Goal: Information Seeking & Learning: Find specific fact

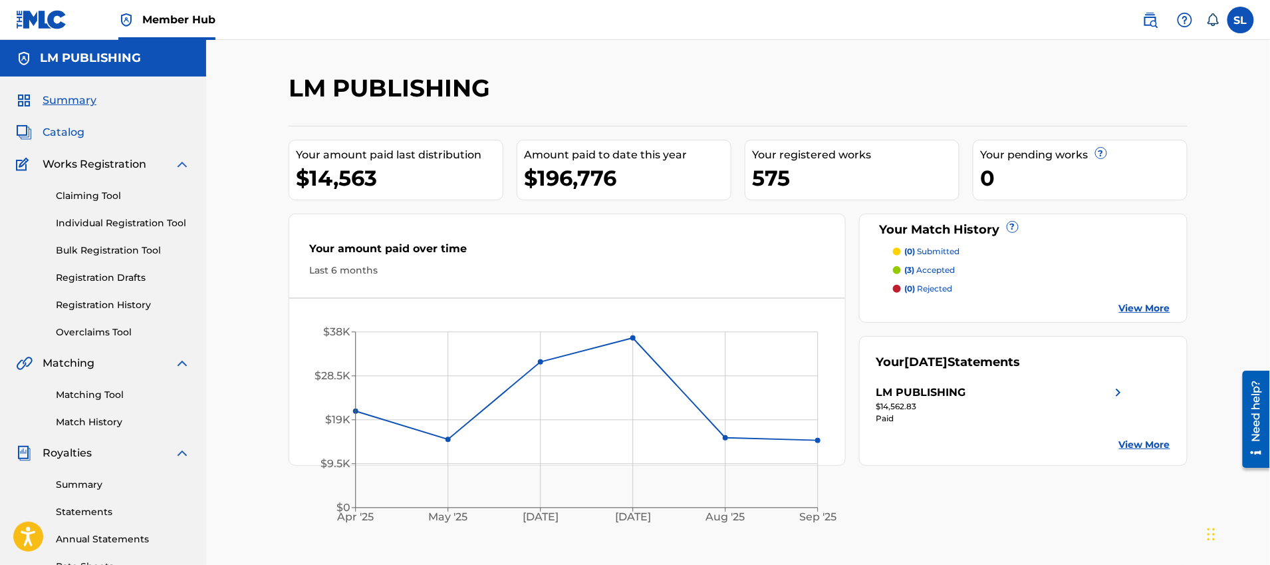
click at [78, 134] on span "Catalog" at bounding box center [64, 132] width 42 height 16
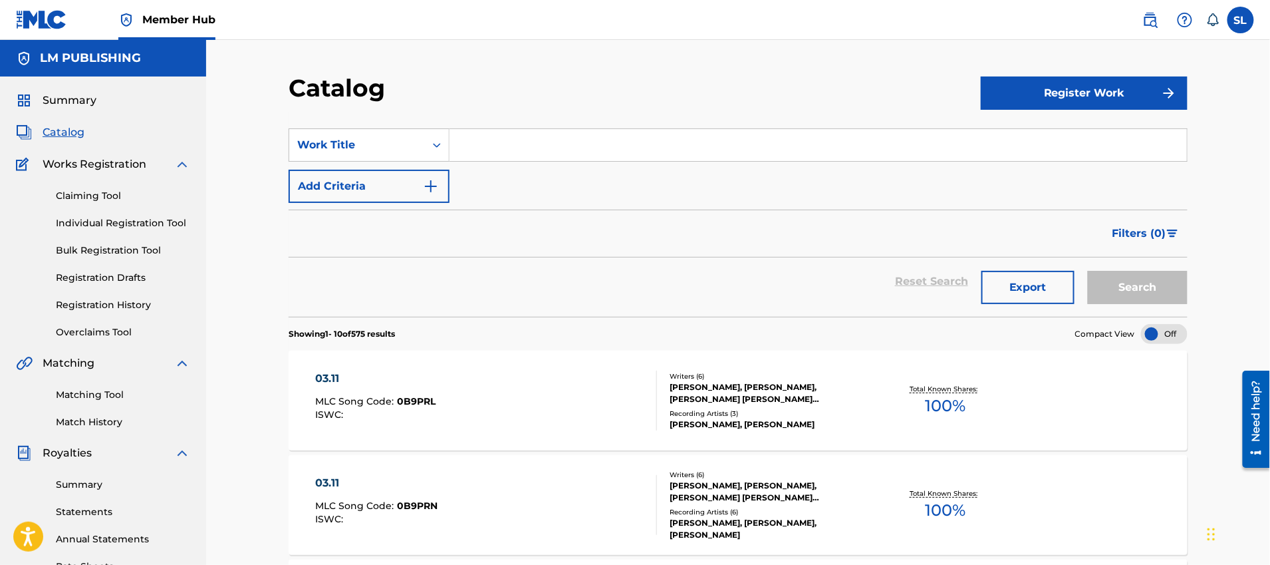
click at [499, 147] on input "Search Form" at bounding box center [818, 145] width 737 height 32
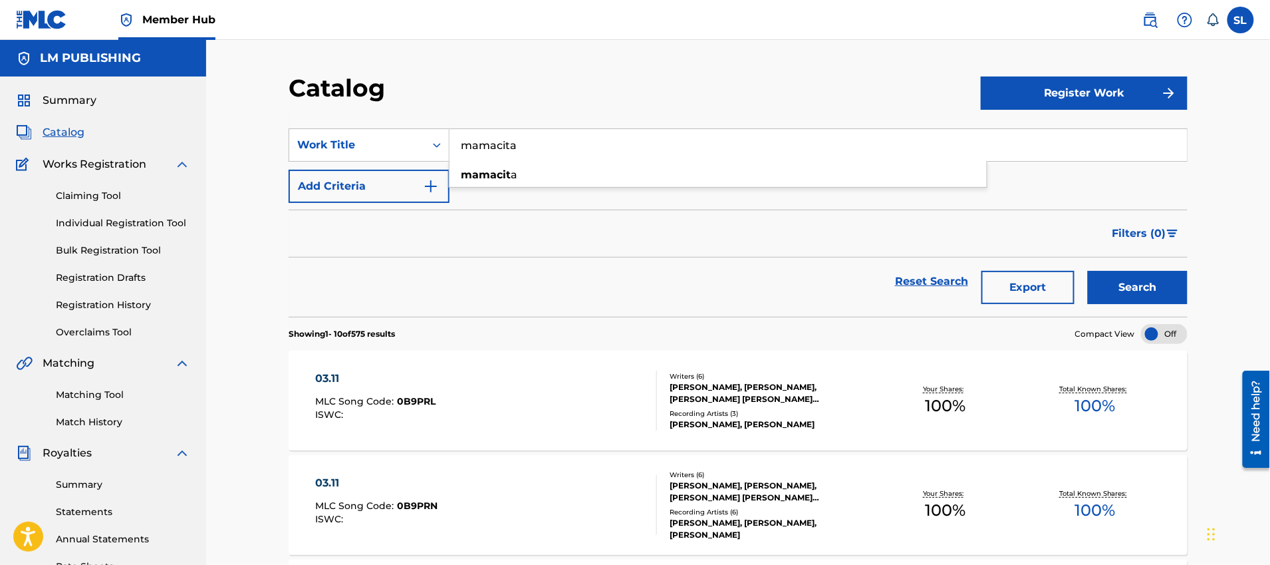
type input "mamacita"
click at [1088, 271] on button "Search" at bounding box center [1138, 287] width 100 height 33
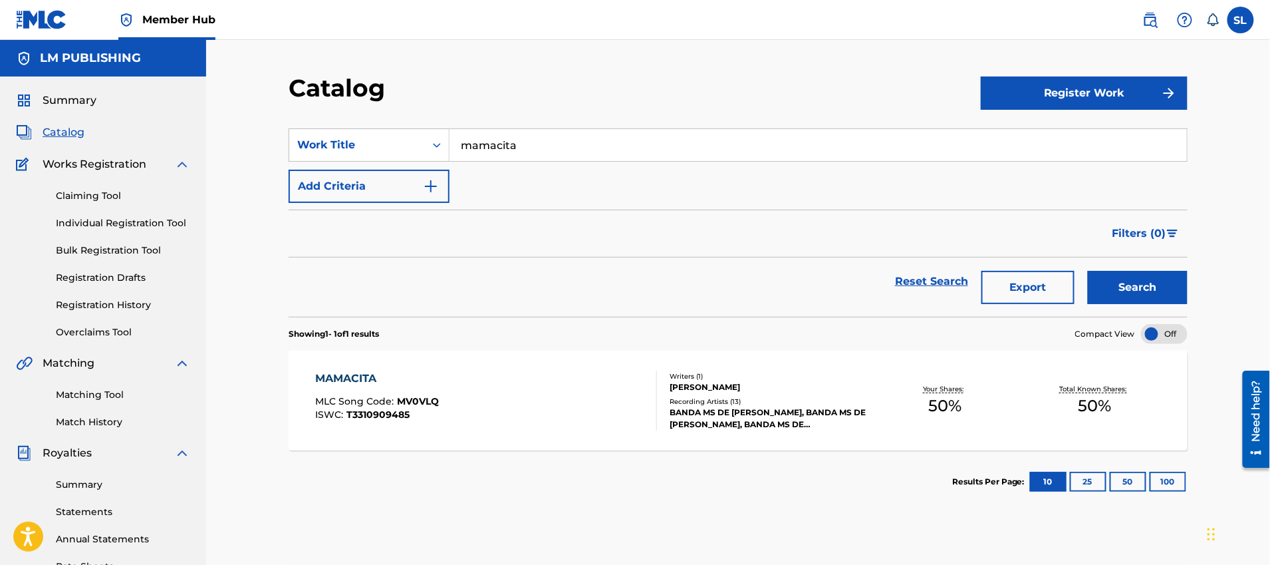
click at [410, 386] on div "MAMACITA MLC Song Code : MV0VLQ ISWC : T3310909485" at bounding box center [378, 400] width 124 height 60
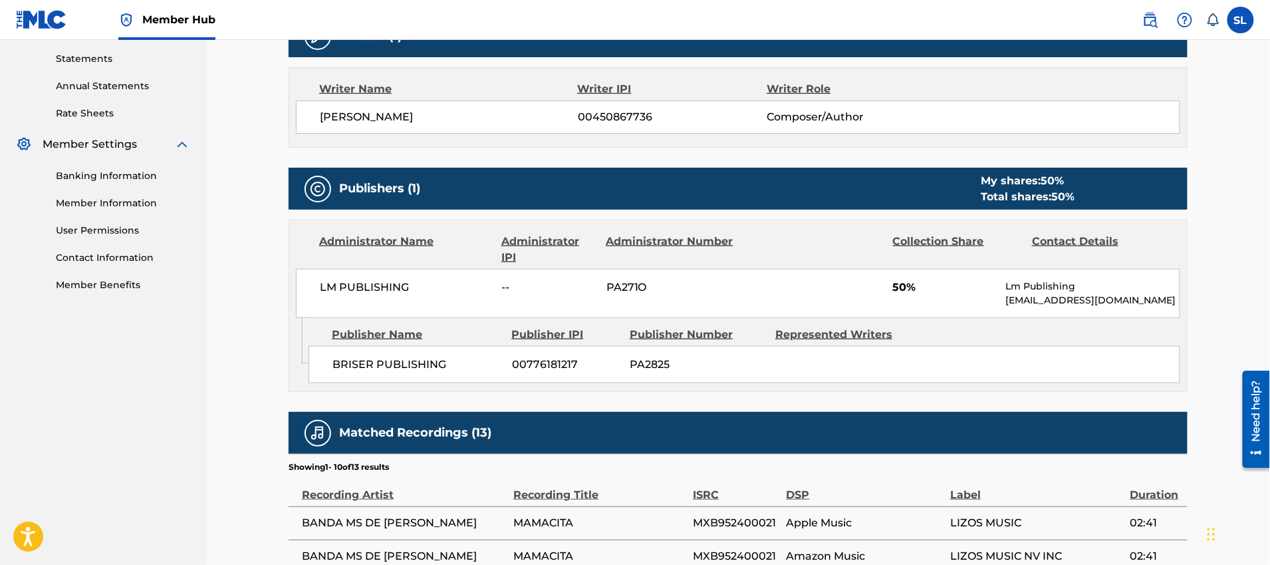
scroll to position [456, 0]
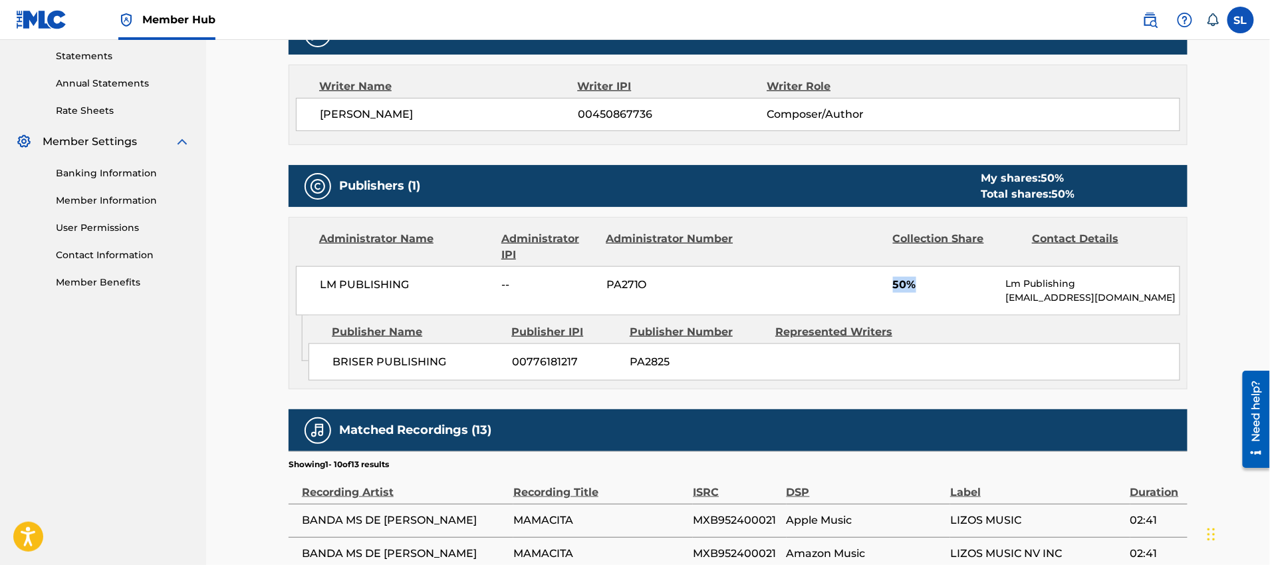
drag, startPoint x: 875, startPoint y: 277, endPoint x: 858, endPoint y: 277, distance: 16.6
click at [864, 277] on div "LM PUBLISHING -- PA271O 50% Lm Publishing [EMAIL_ADDRESS][DOMAIN_NAME]" at bounding box center [738, 290] width 884 height 49
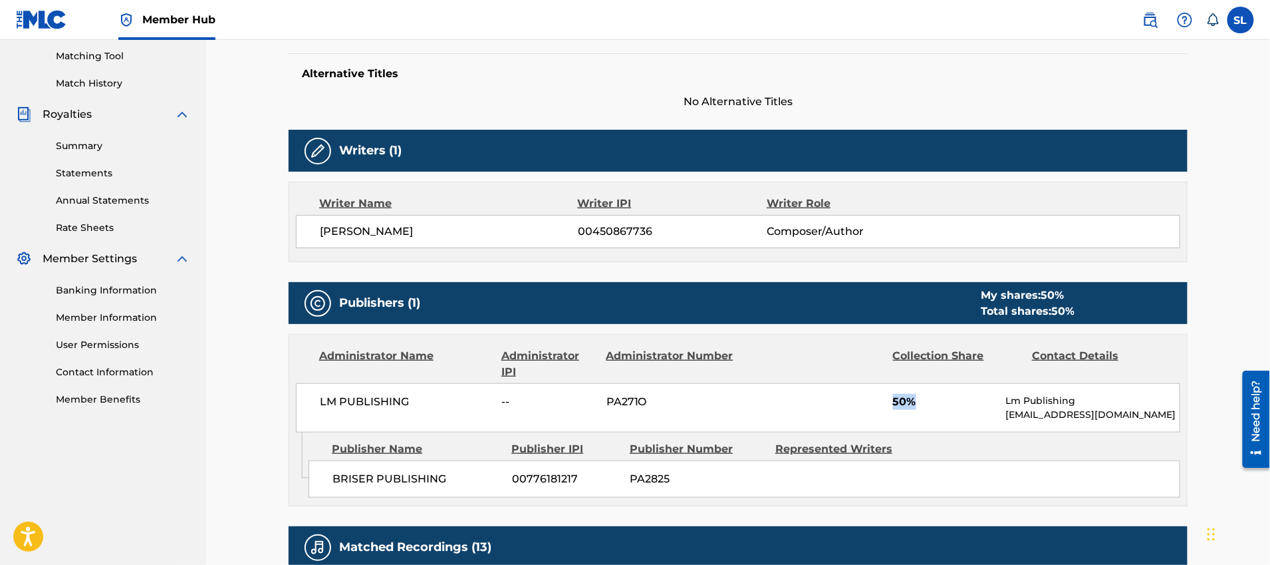
scroll to position [348, 0]
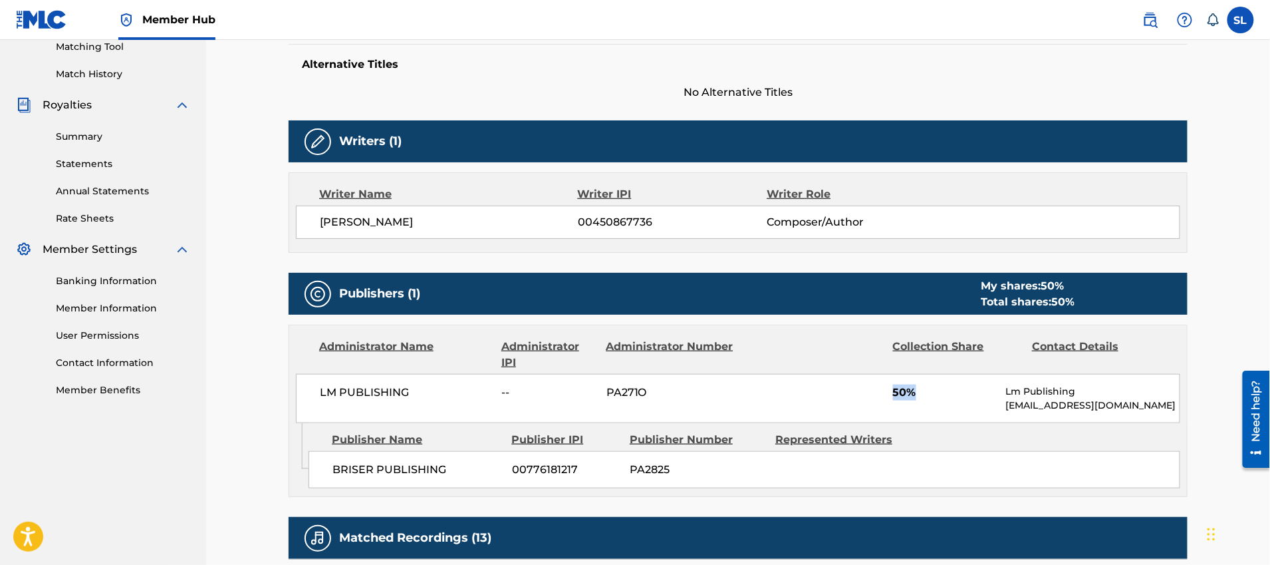
drag, startPoint x: 924, startPoint y: 391, endPoint x: 890, endPoint y: 390, distance: 33.9
click at [886, 390] on div "LM PUBLISHING -- PA271O 50% Lm Publishing [EMAIL_ADDRESS][DOMAIN_NAME]" at bounding box center [738, 398] width 884 height 49
drag, startPoint x: 915, startPoint y: 388, endPoint x: 882, endPoint y: 386, distance: 33.3
click at [884, 386] on div "LM PUBLISHING -- PA271O 50% Lm Publishing [EMAIL_ADDRESS][DOMAIN_NAME]" at bounding box center [738, 398] width 884 height 49
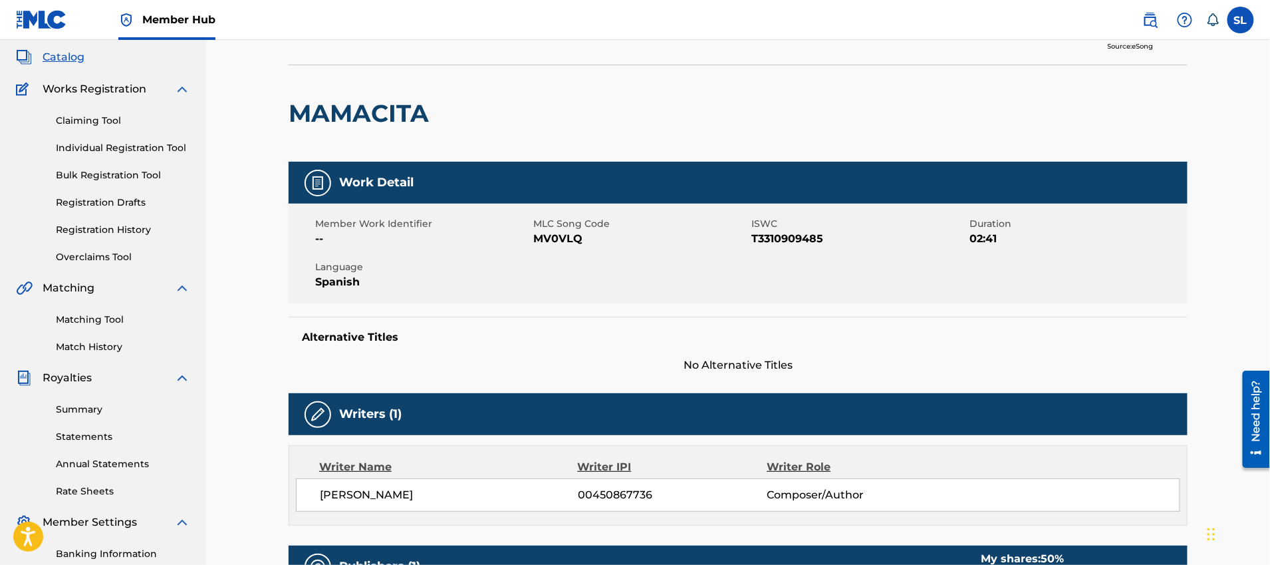
scroll to position [0, 0]
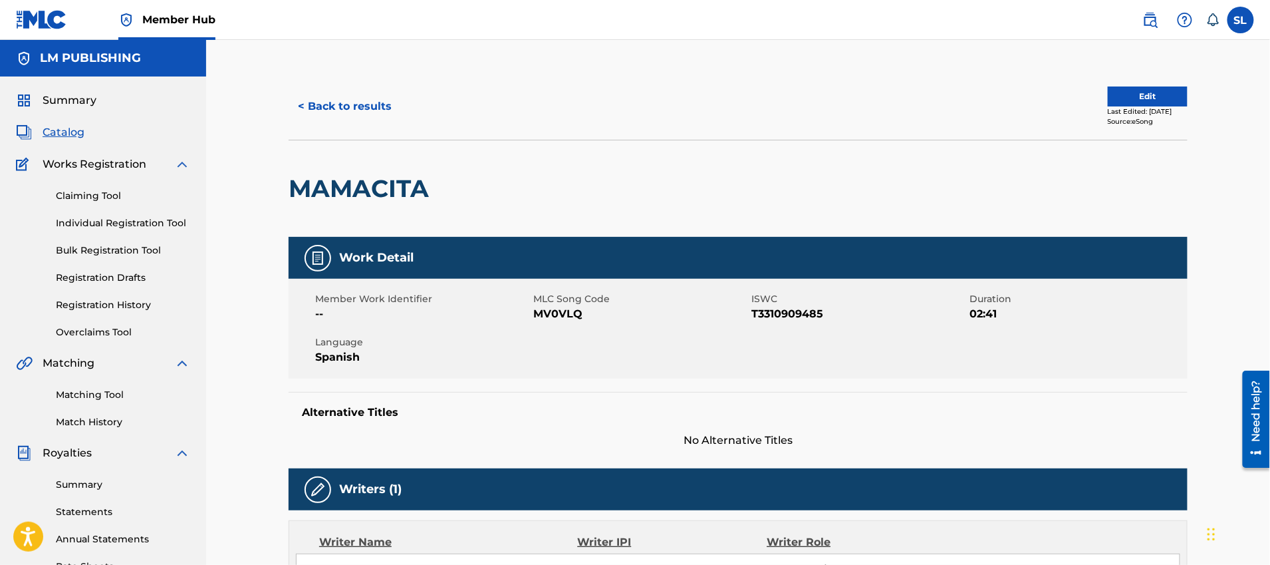
click at [76, 136] on span "Catalog" at bounding box center [64, 132] width 42 height 16
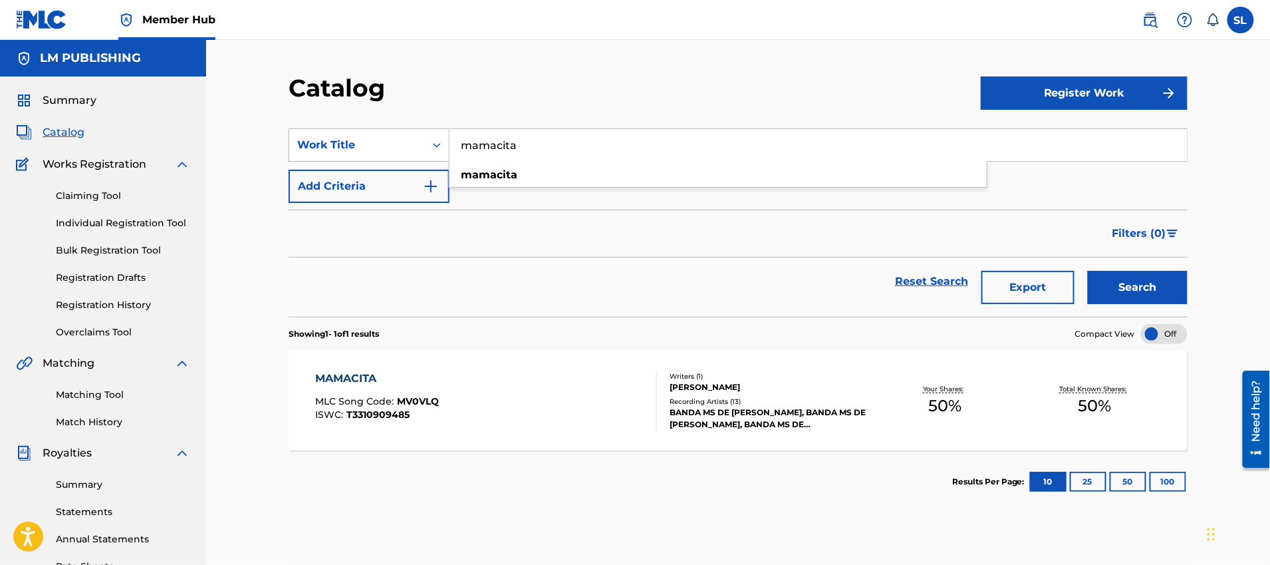
drag, startPoint x: 528, startPoint y: 144, endPoint x: 375, endPoint y: 142, distance: 152.9
click at [375, 142] on div "SearchWithCriteria63da767d-feb2-47bb-be7b-4fe549a908a4 Work Title mamacita mama…" at bounding box center [738, 144] width 899 height 33
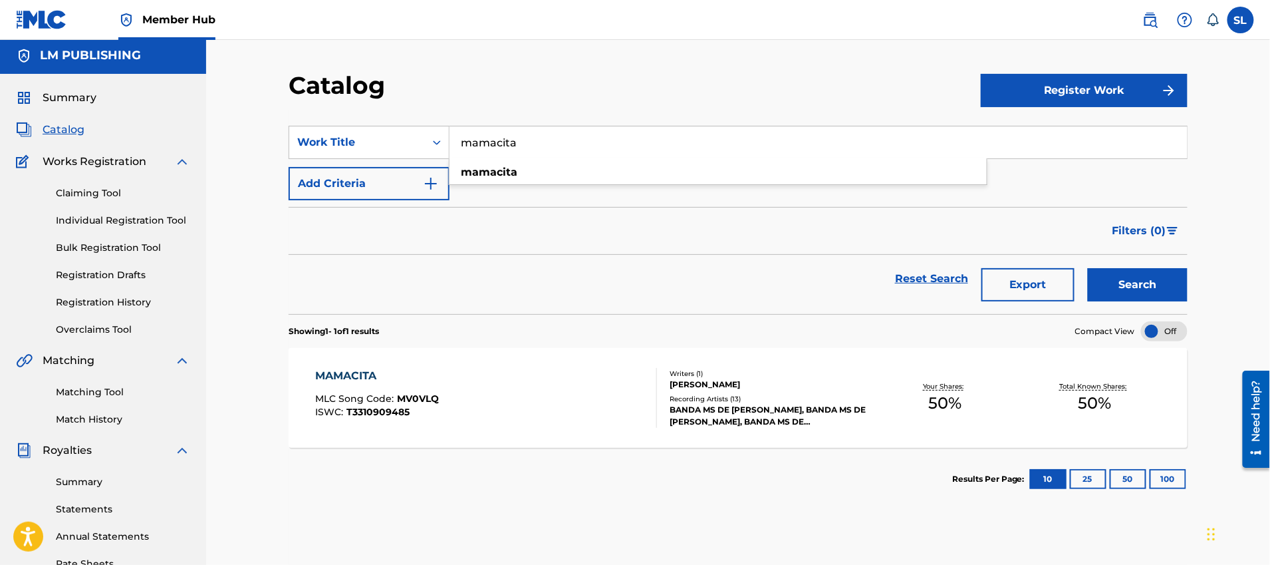
scroll to position [3, 0]
click at [1088, 267] on button "Search" at bounding box center [1138, 283] width 100 height 33
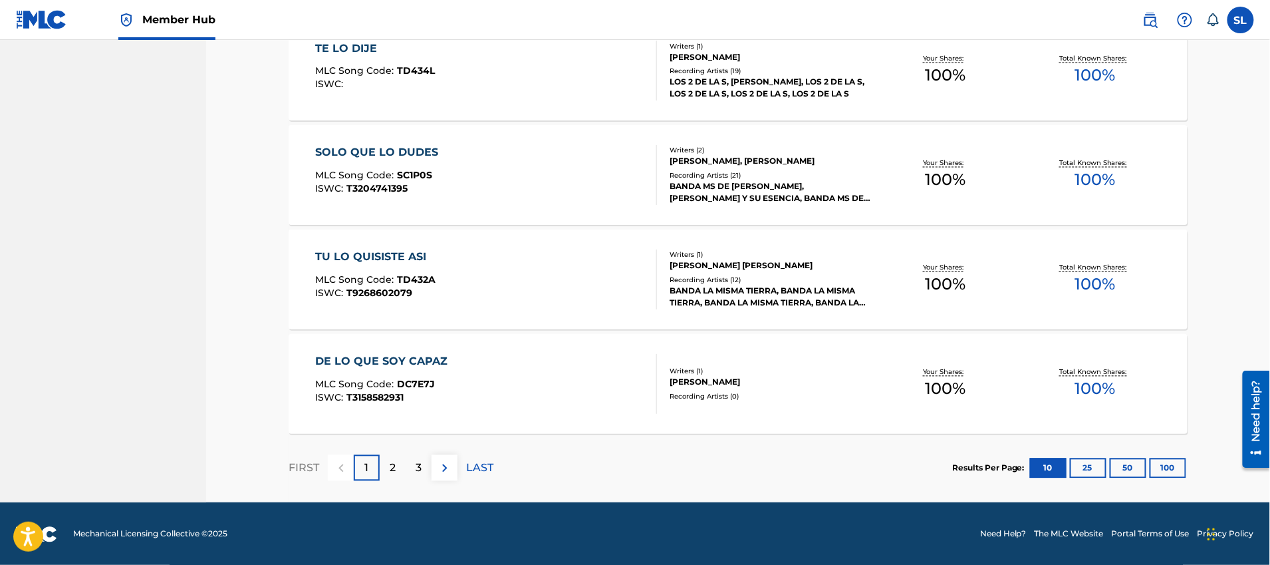
scroll to position [0, 0]
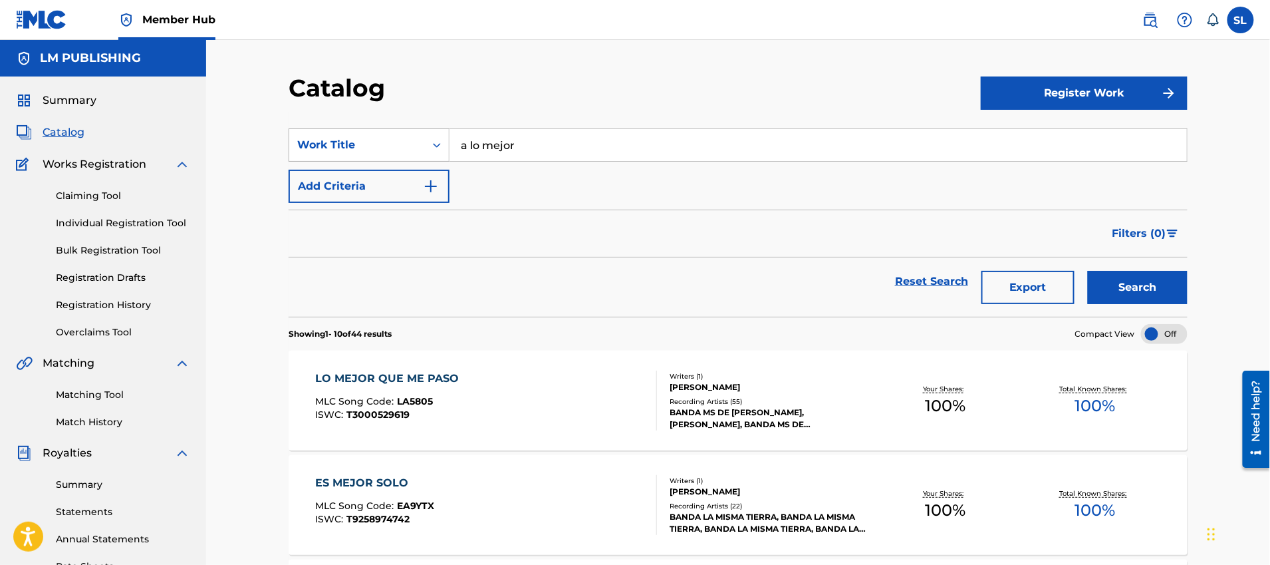
drag, startPoint x: 519, startPoint y: 148, endPoint x: 400, endPoint y: 134, distance: 119.8
click at [400, 134] on div "SearchWithCriteria63da767d-feb2-47bb-be7b-4fe549a908a4 Work Title a lo mejor" at bounding box center [738, 144] width 899 height 33
click at [567, 140] on input "a lo mejor" at bounding box center [818, 145] width 737 height 32
type input "no elegí conocerte"
click at [1088, 271] on button "Search" at bounding box center [1138, 287] width 100 height 33
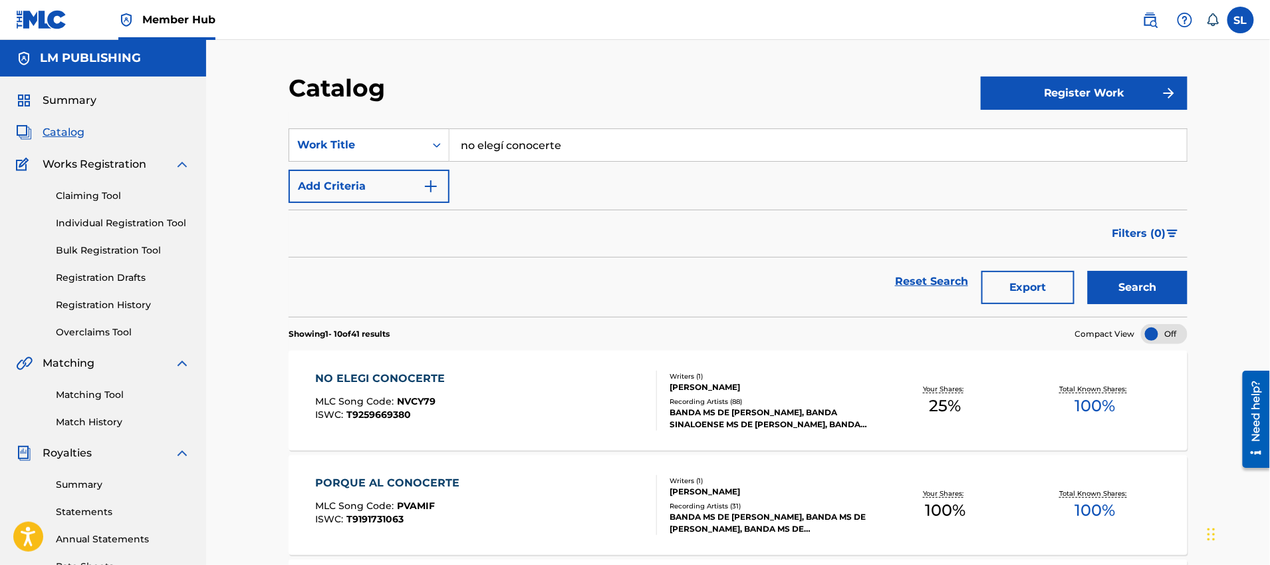
click at [436, 375] on div "NO ELEGI CONOCERTE" at bounding box center [384, 378] width 136 height 16
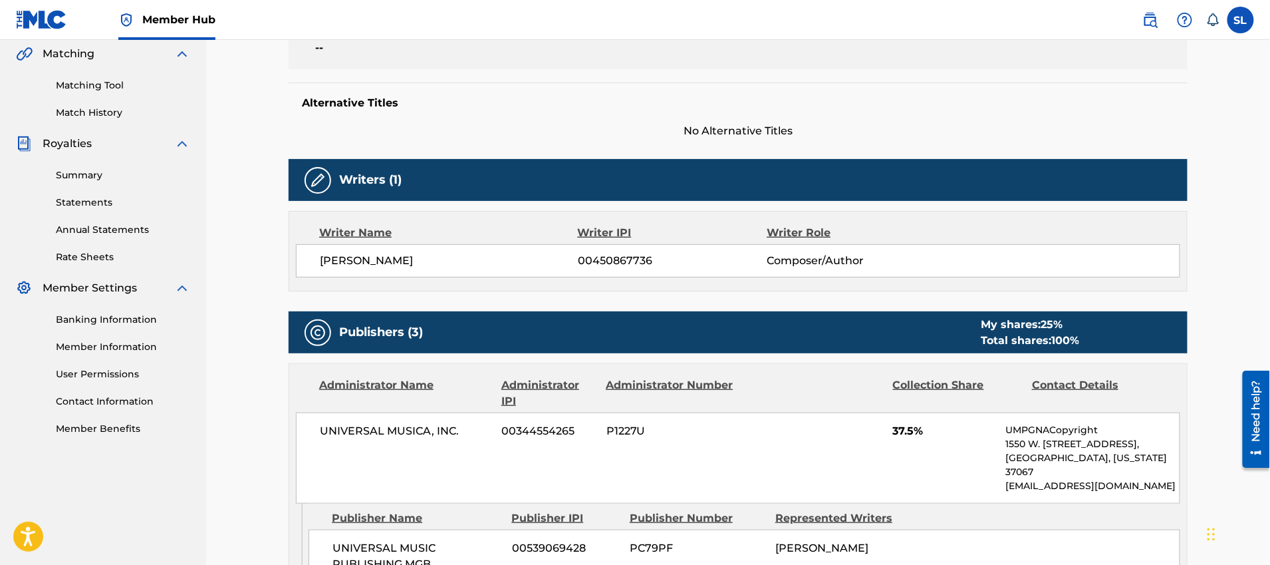
scroll to position [569, 0]
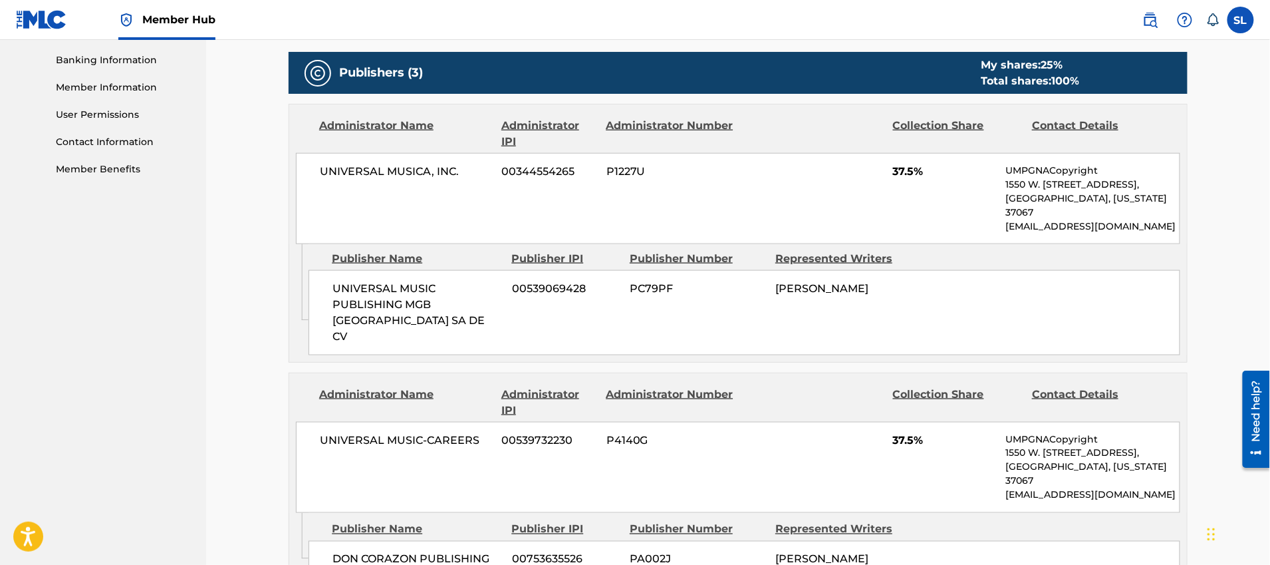
click at [941, 124] on div "Collection Share" at bounding box center [957, 134] width 129 height 32
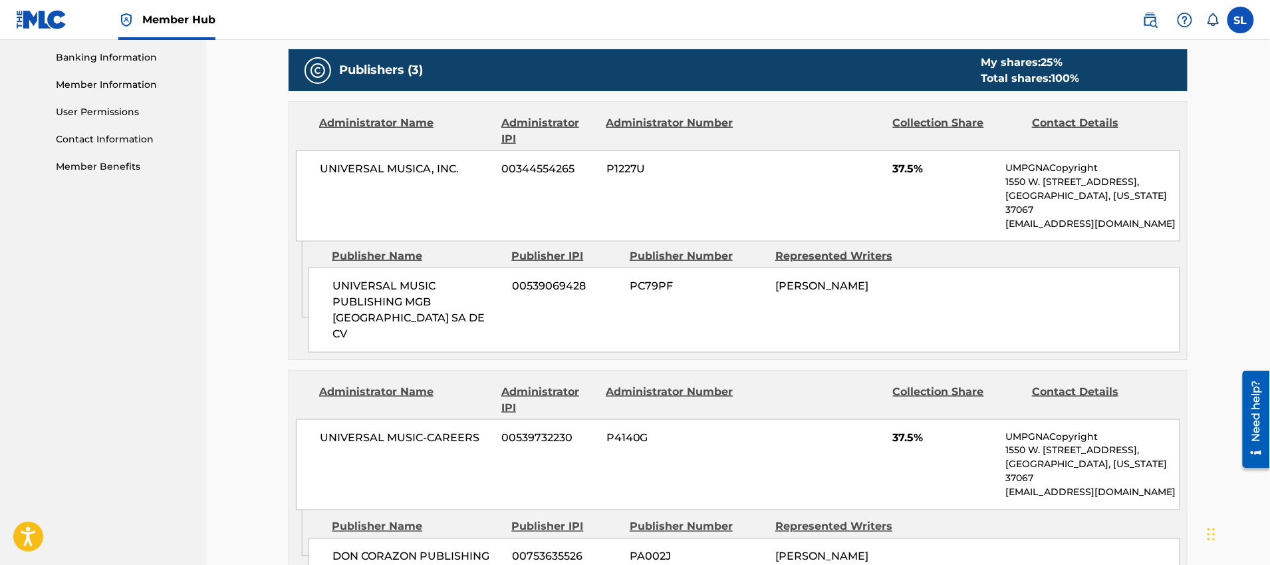
scroll to position [572, 0]
drag, startPoint x: 1079, startPoint y: 74, endPoint x: 981, endPoint y: 72, distance: 97.8
click at [983, 72] on div "Total shares: 100 %" at bounding box center [1030, 78] width 98 height 16
click at [328, 71] on div at bounding box center [318, 70] width 27 height 27
click at [408, 72] on h5 "Publishers (3)" at bounding box center [381, 69] width 84 height 15
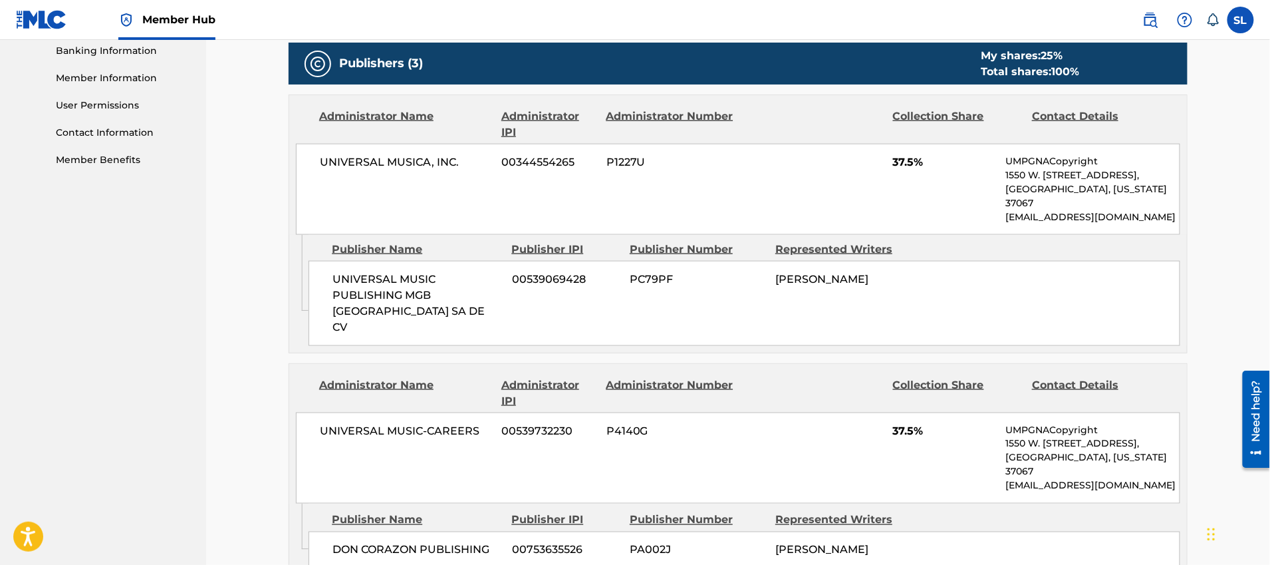
scroll to position [579, 0]
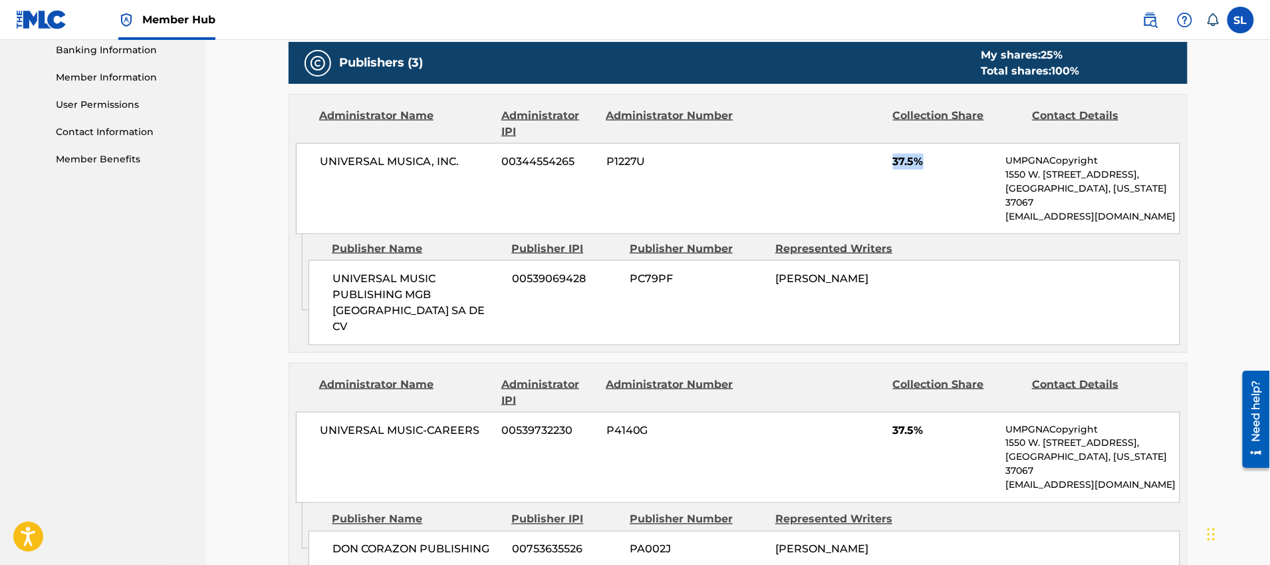
drag, startPoint x: 910, startPoint y: 160, endPoint x: 870, endPoint y: 162, distance: 39.9
click at [870, 161] on div "UNIVERSAL MUSICA, INC. 00344554265 P1227U 37.5% UMPGNACopyright 1550 W. [STREET…" at bounding box center [738, 188] width 884 height 91
drag, startPoint x: 897, startPoint y: 392, endPoint x: 803, endPoint y: 380, distance: 95.2
click at [803, 412] on div "UNIVERSAL MUSIC-CAREERS 00539732230 P4140G 37.5% UMPGNACopyright 1550 W. [STREE…" at bounding box center [738, 457] width 884 height 91
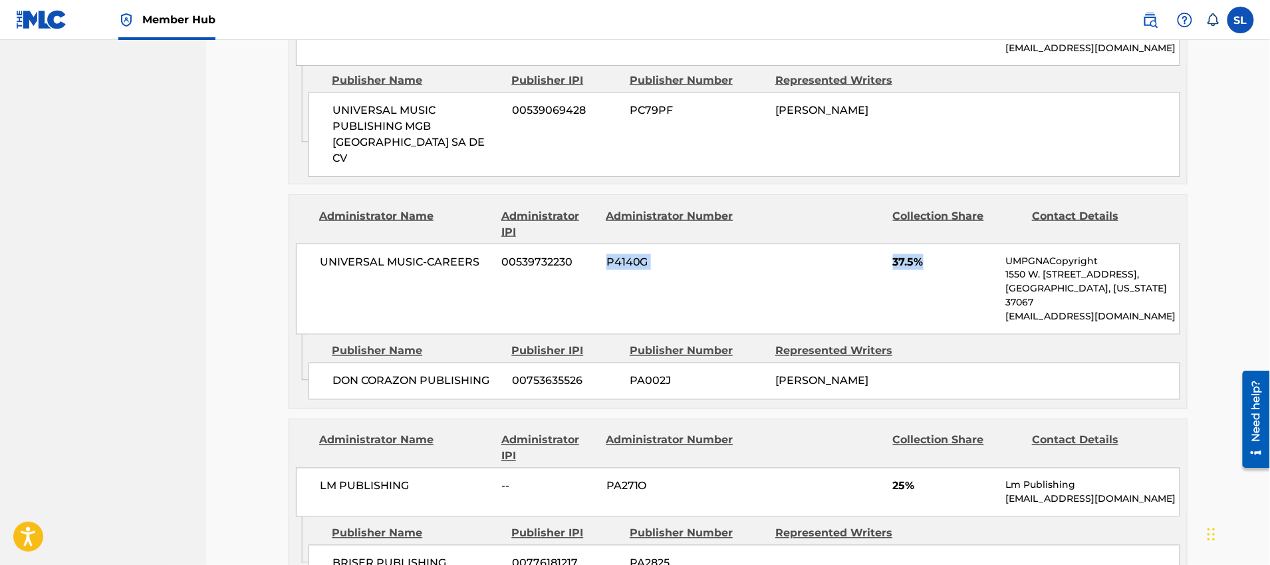
scroll to position [676, 0]
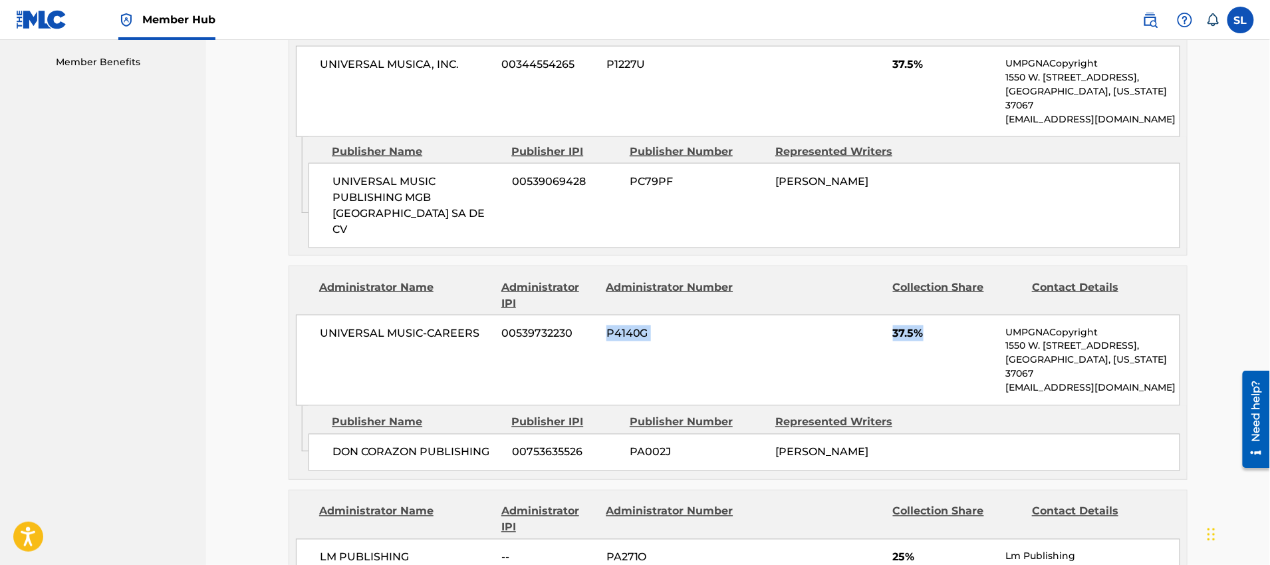
click at [956, 315] on div "UNIVERSAL MUSIC-CAREERS 00539732230 P4140G 37.5% UMPGNACopyright 1550 W. [STREE…" at bounding box center [738, 360] width 884 height 91
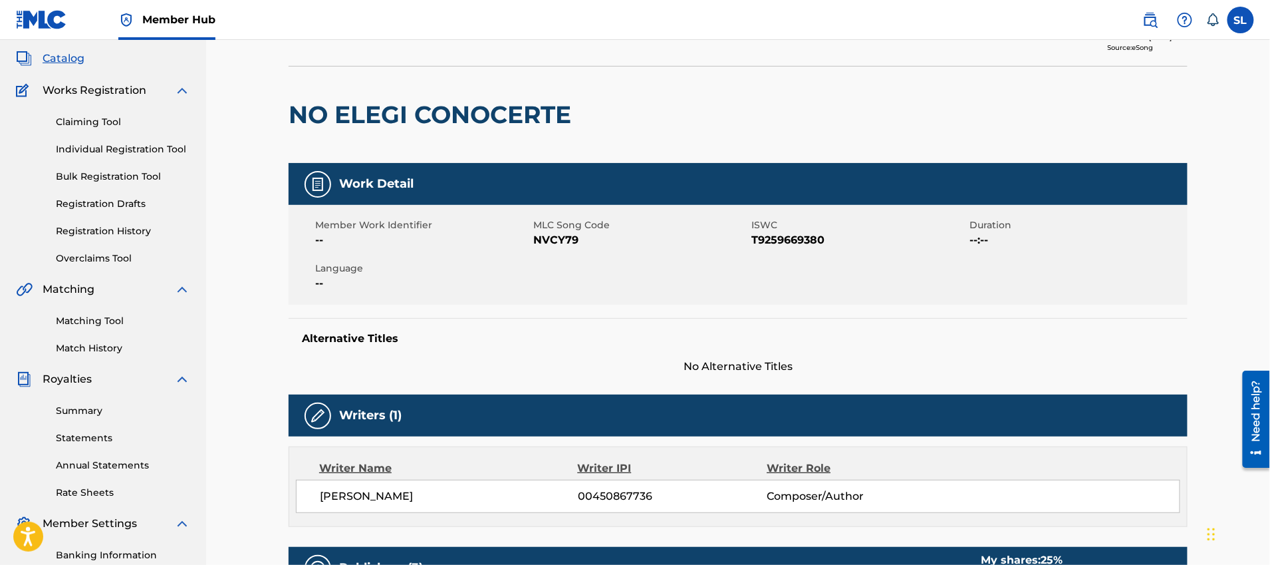
scroll to position [0, 0]
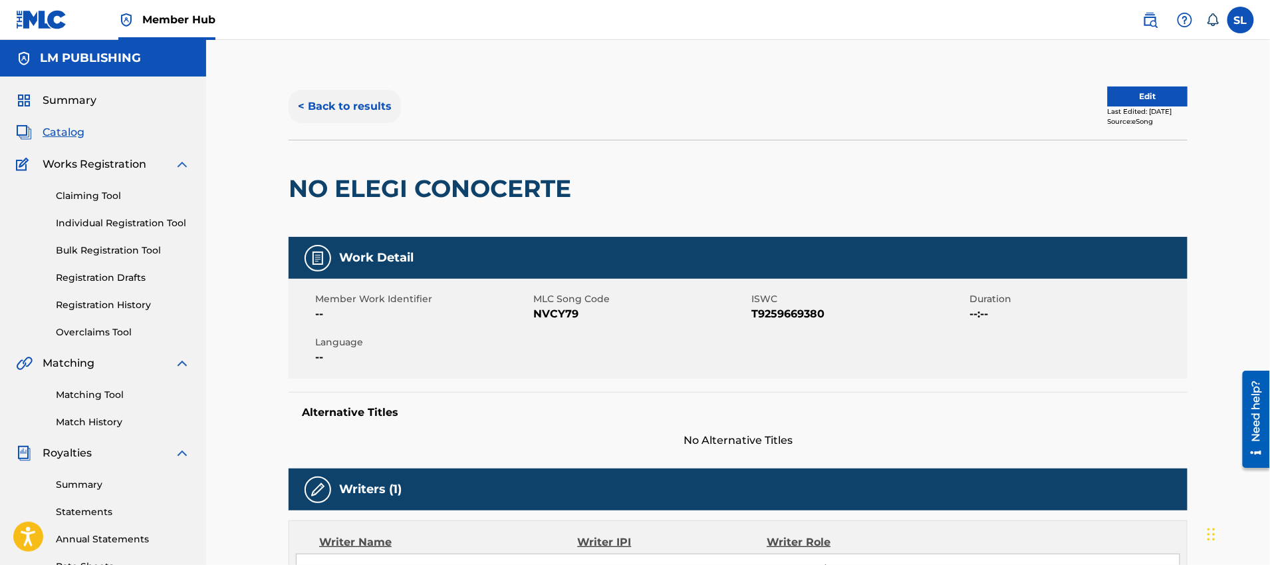
click at [325, 100] on button "< Back to results" at bounding box center [345, 106] width 112 height 33
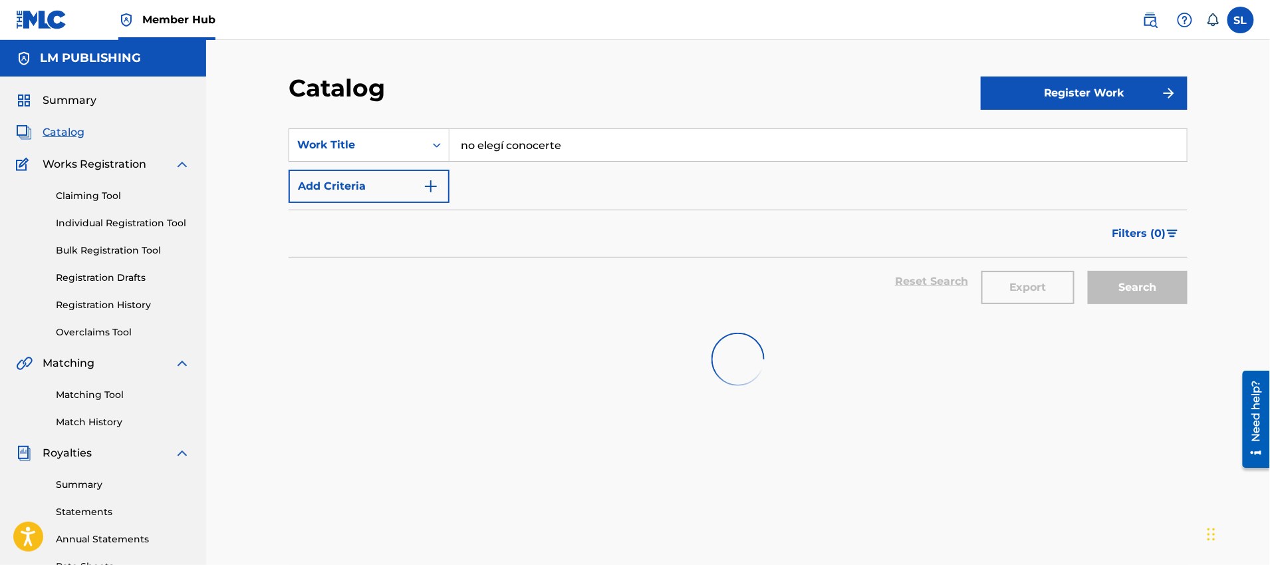
click at [516, 144] on input "no elegí conocerte" at bounding box center [818, 145] width 737 height 32
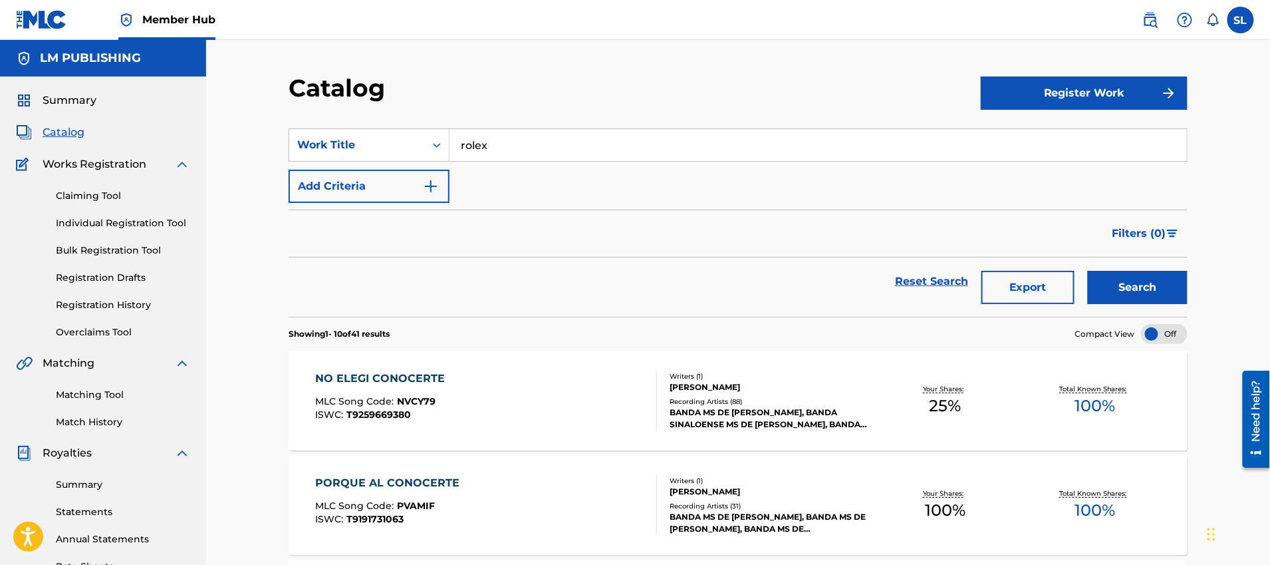
type input "rolex"
click at [1088, 271] on button "Search" at bounding box center [1138, 287] width 100 height 33
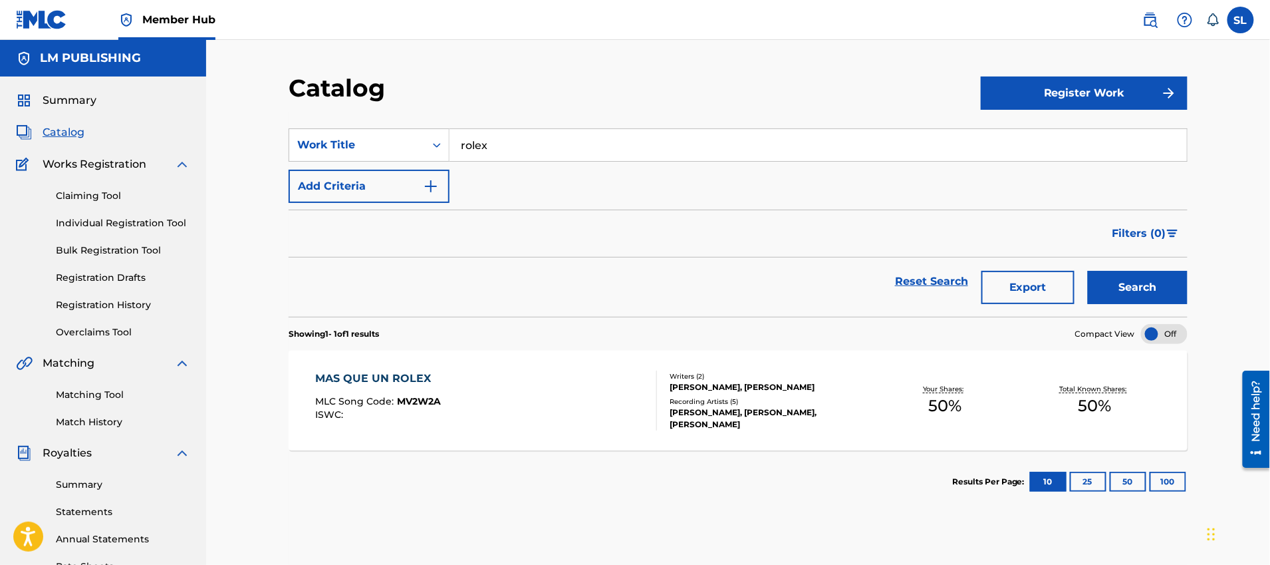
click at [715, 381] on div "[PERSON_NAME], [PERSON_NAME]" at bounding box center [770, 387] width 201 height 12
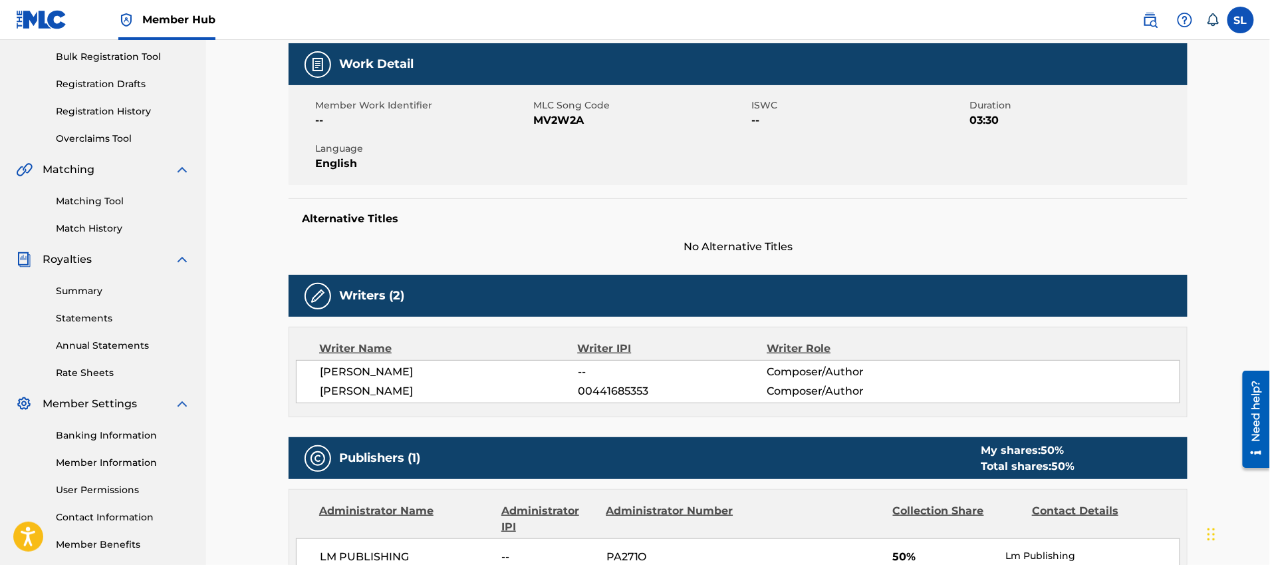
scroll to position [237, 0]
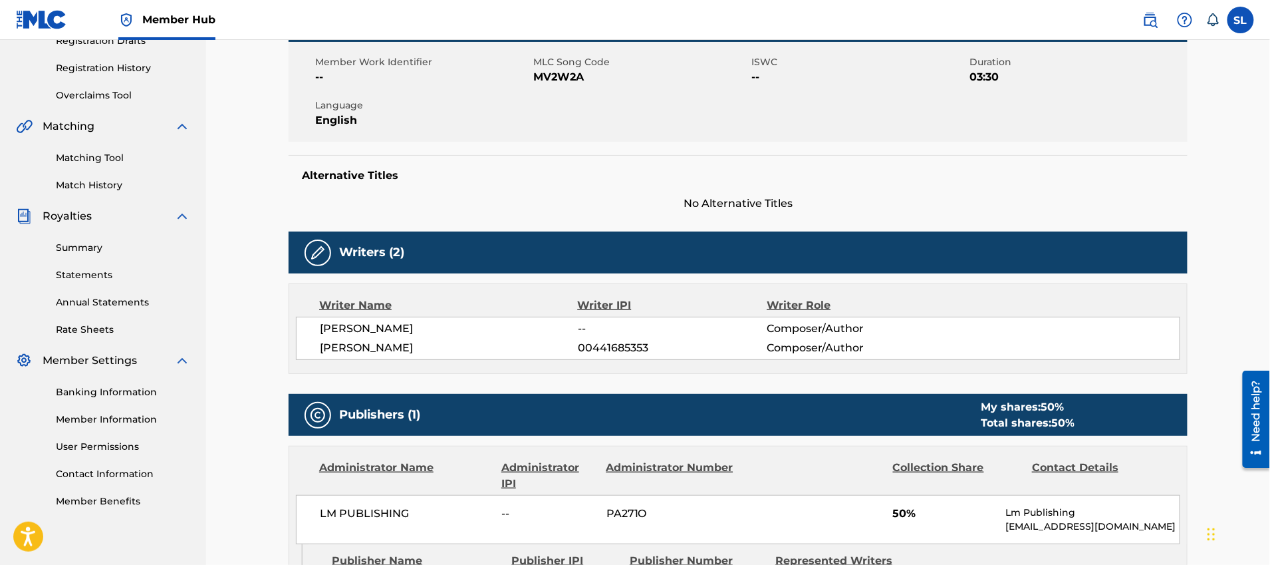
drag, startPoint x: 357, startPoint y: 330, endPoint x: 537, endPoint y: 327, distance: 180.2
click at [537, 327] on span "[PERSON_NAME]" at bounding box center [449, 329] width 258 height 16
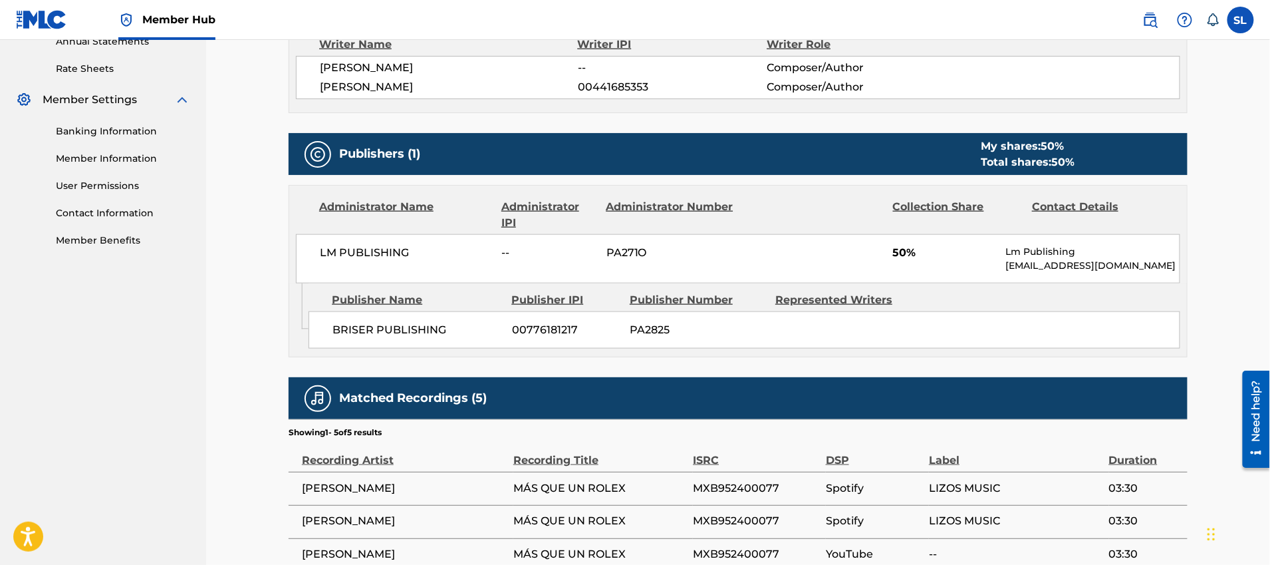
scroll to position [466, 0]
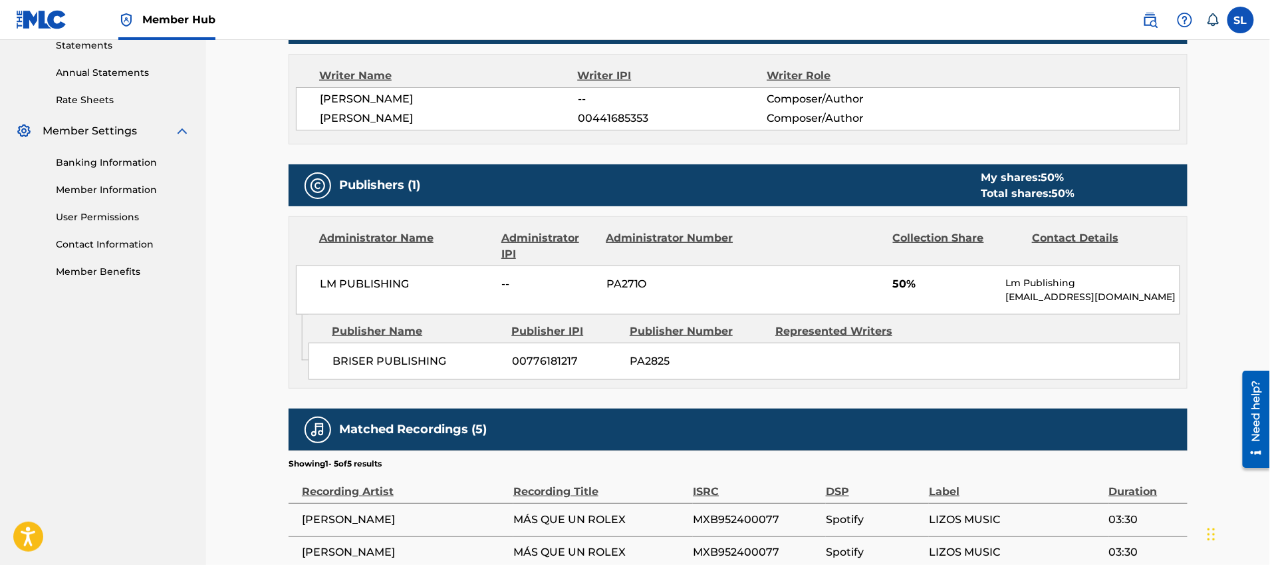
click at [330, 94] on span "[PERSON_NAME]" at bounding box center [449, 99] width 258 height 16
drag, startPoint x: 315, startPoint y: 99, endPoint x: 543, endPoint y: 106, distance: 227.5
click at [543, 106] on div "[PERSON_NAME] -- Composer/Author [PERSON_NAME] 00441685353 Composer/Author" at bounding box center [738, 108] width 884 height 43
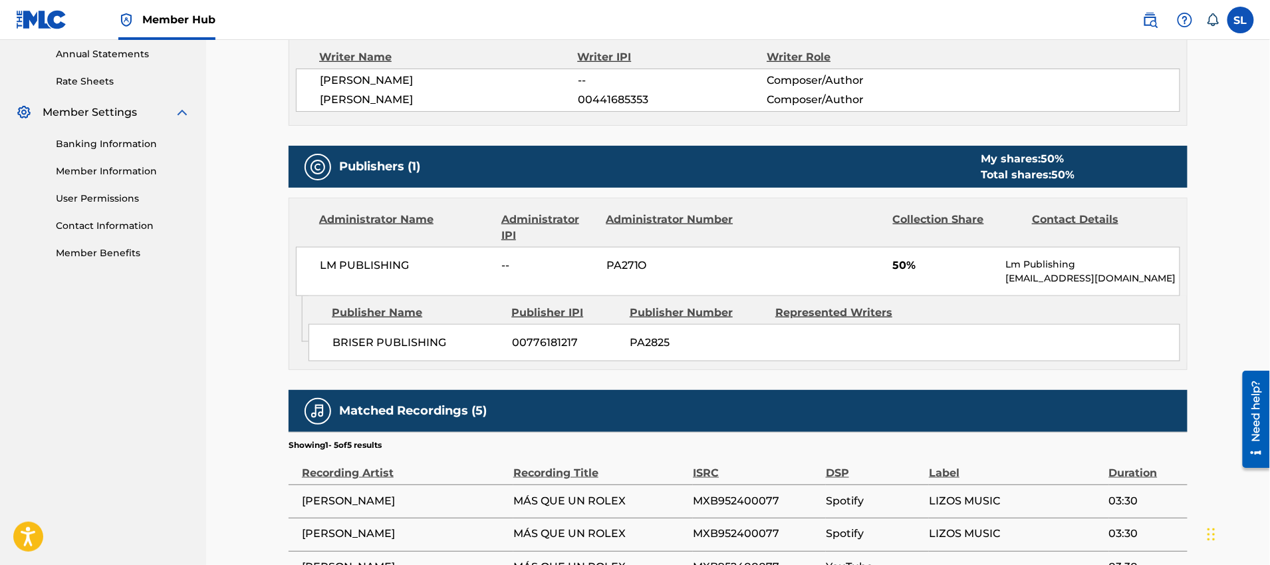
scroll to position [485, 0]
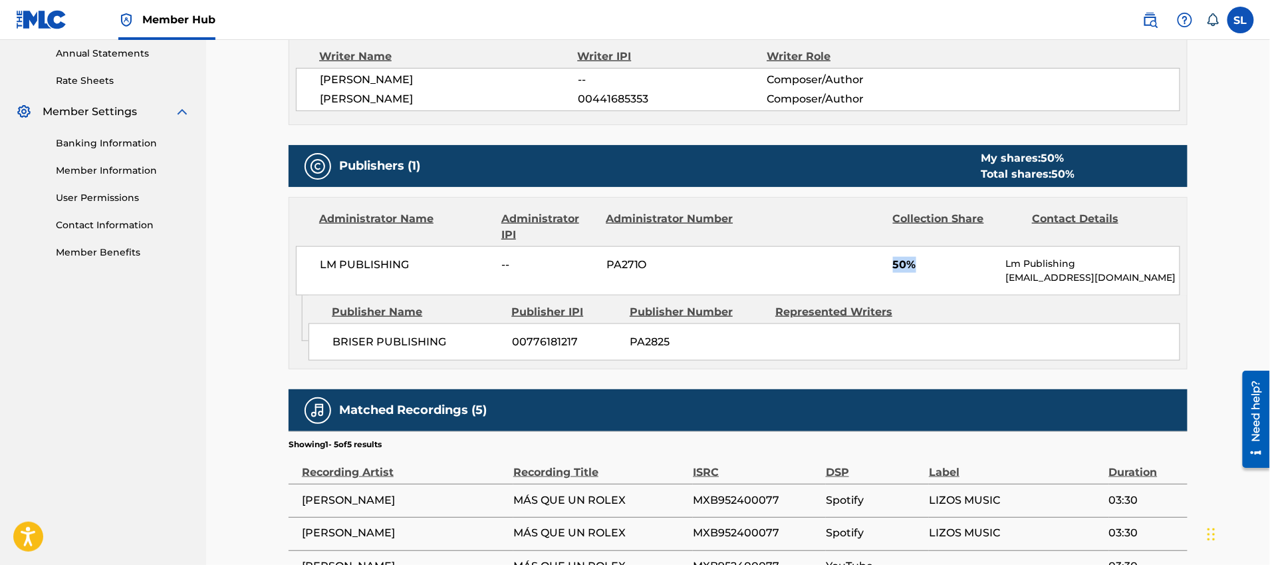
drag, startPoint x: 932, startPoint y: 259, endPoint x: 890, endPoint y: 261, distance: 42.0
click at [890, 261] on div "LM PUBLISHING -- PA271O 50% Lm Publishing [EMAIL_ADDRESS][DOMAIN_NAME]" at bounding box center [738, 270] width 884 height 49
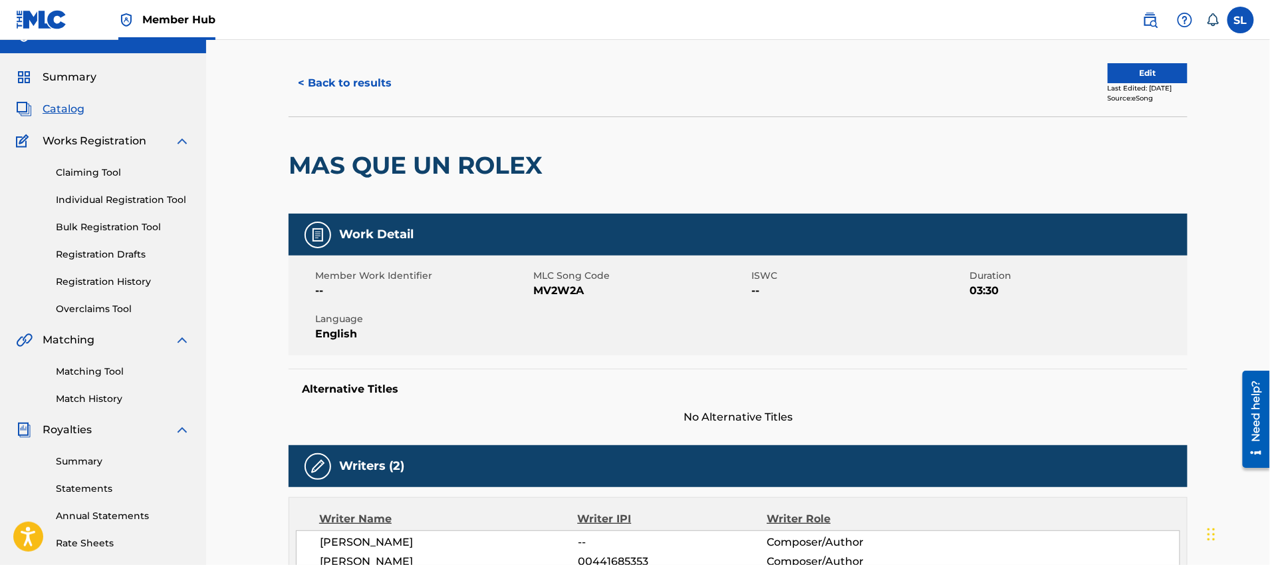
scroll to position [0, 0]
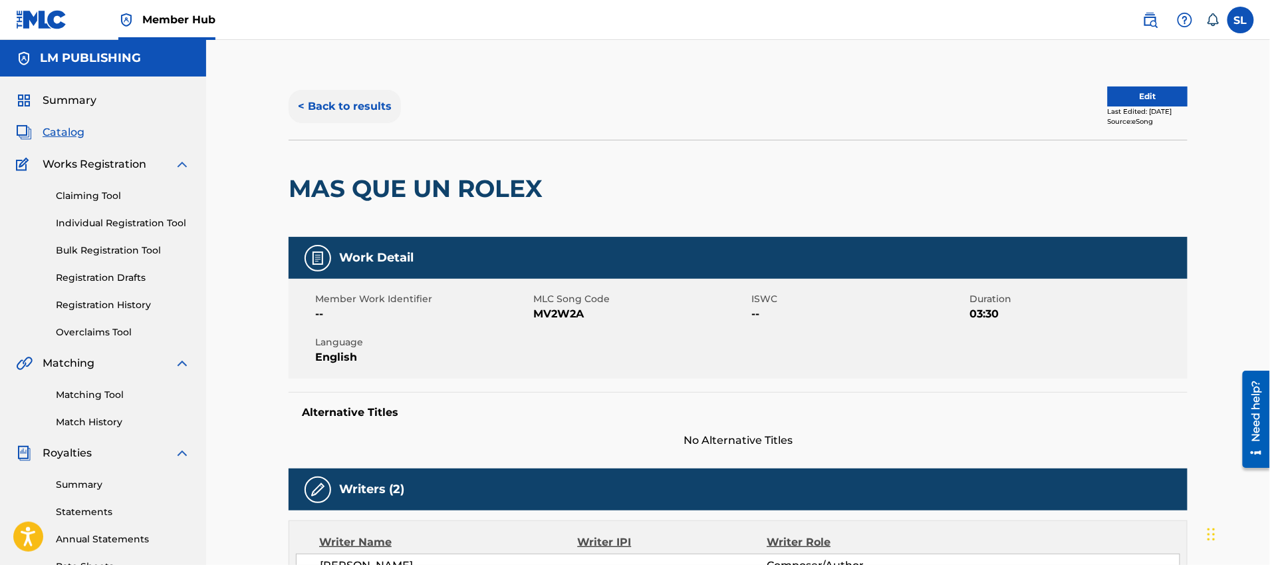
click at [373, 112] on button "< Back to results" at bounding box center [345, 106] width 112 height 33
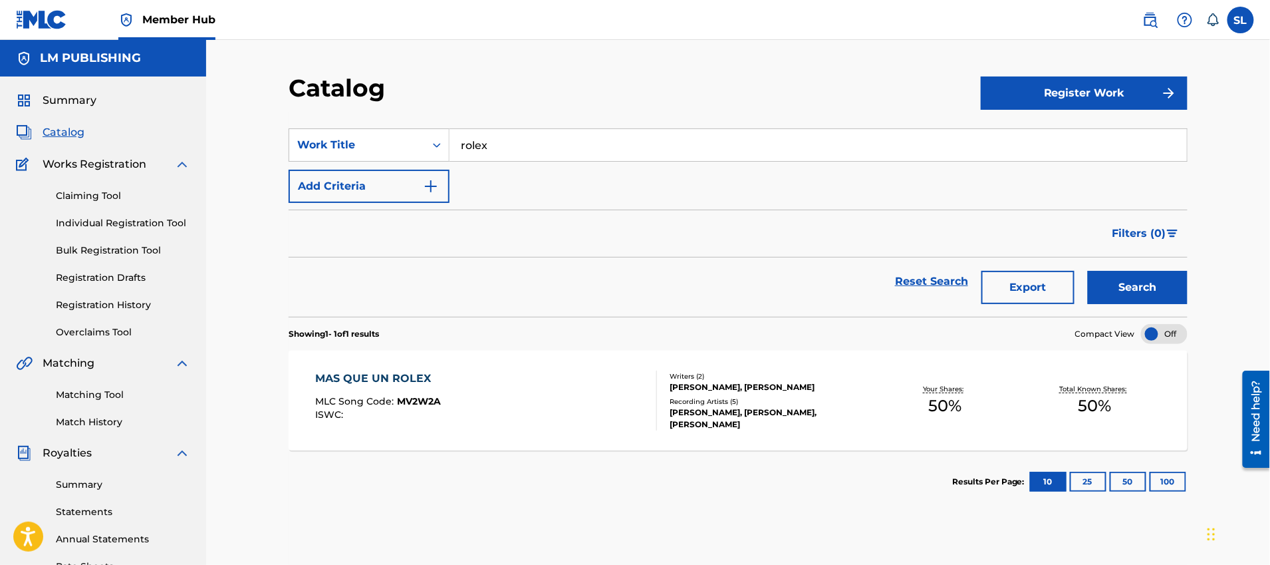
drag, startPoint x: 515, startPoint y: 138, endPoint x: 392, endPoint y: 126, distance: 123.7
click at [392, 126] on section "SearchWithCriteria63da767d-feb2-47bb-be7b-4fe549a908a4 Work Title rolex Add Cri…" at bounding box center [738, 214] width 899 height 204
click at [618, 142] on input "quedate un ratito" at bounding box center [818, 145] width 737 height 32
type input "quedate un ratito"
click at [1088, 271] on button "Search" at bounding box center [1138, 287] width 100 height 33
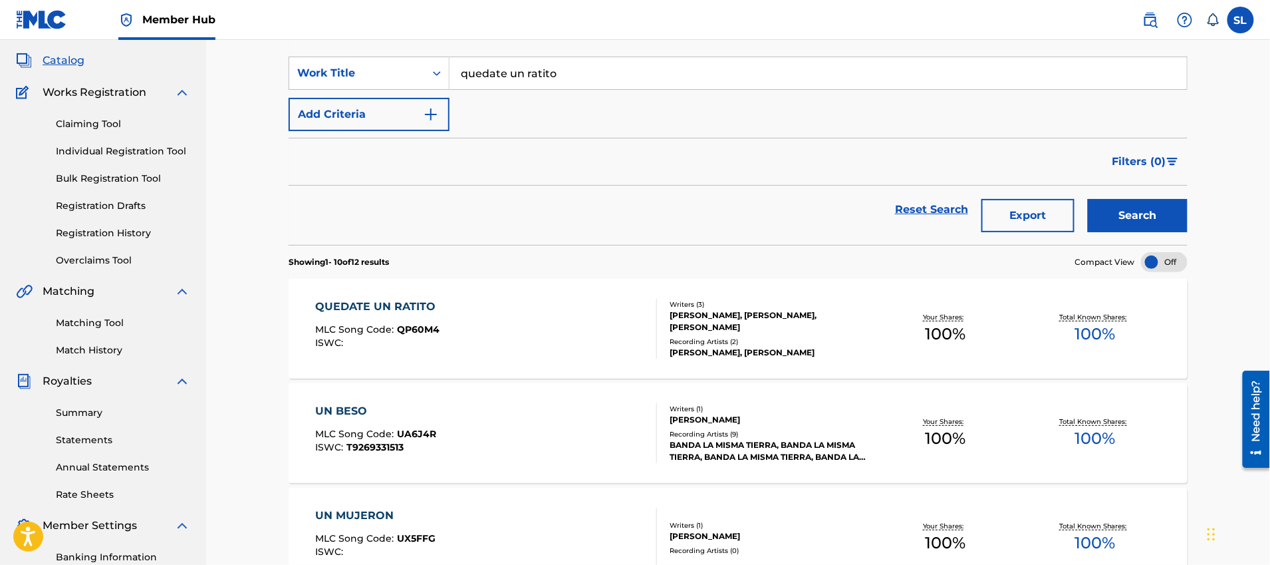
scroll to position [80, 0]
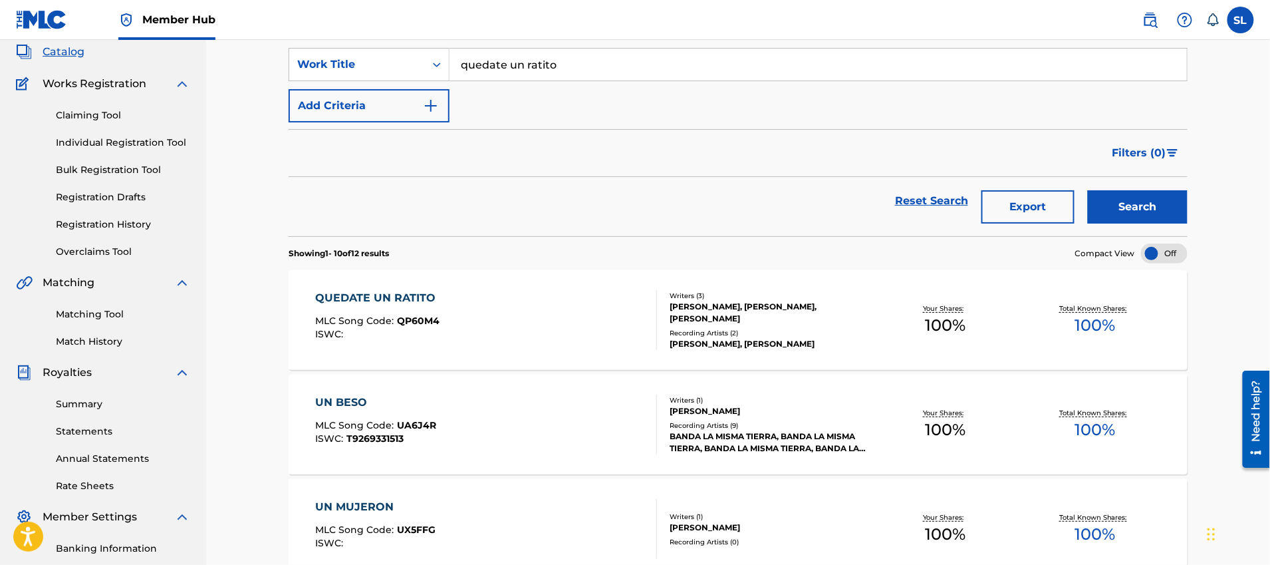
click at [434, 296] on div "QUEDATE UN RATITO" at bounding box center [379, 298] width 127 height 16
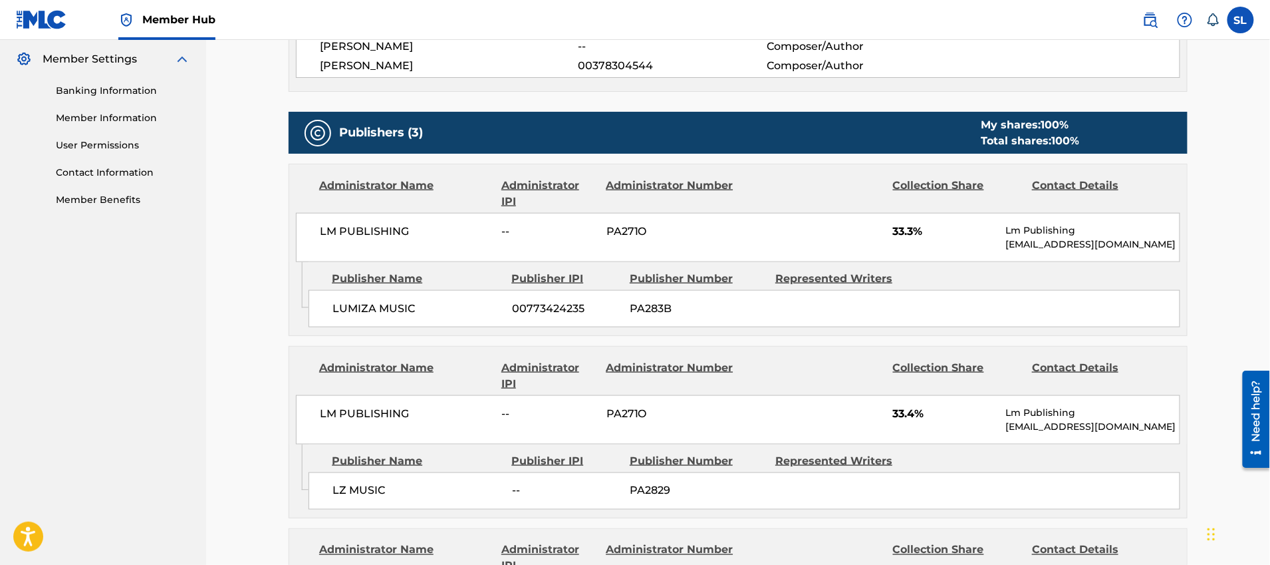
scroll to position [456, 0]
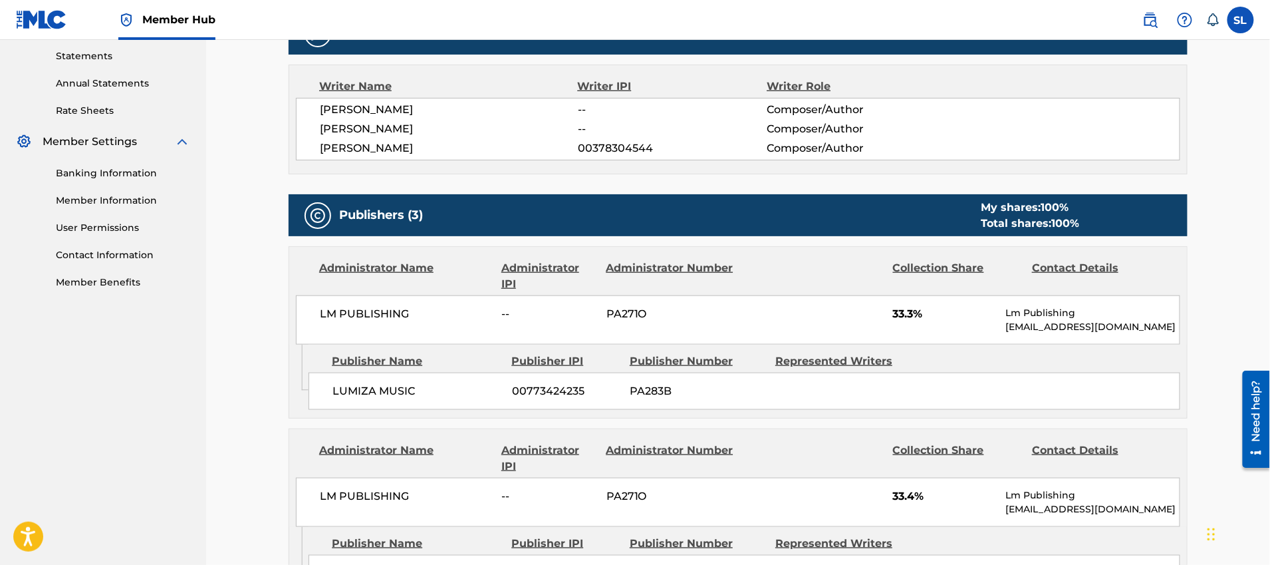
drag, startPoint x: 472, startPoint y: 145, endPoint x: 306, endPoint y: 80, distance: 178.6
click at [306, 80] on div "Writer Name Writer IPI Writer Role [PERSON_NAME] -- Composer/Author [PERSON_NAM…" at bounding box center [738, 120] width 899 height 110
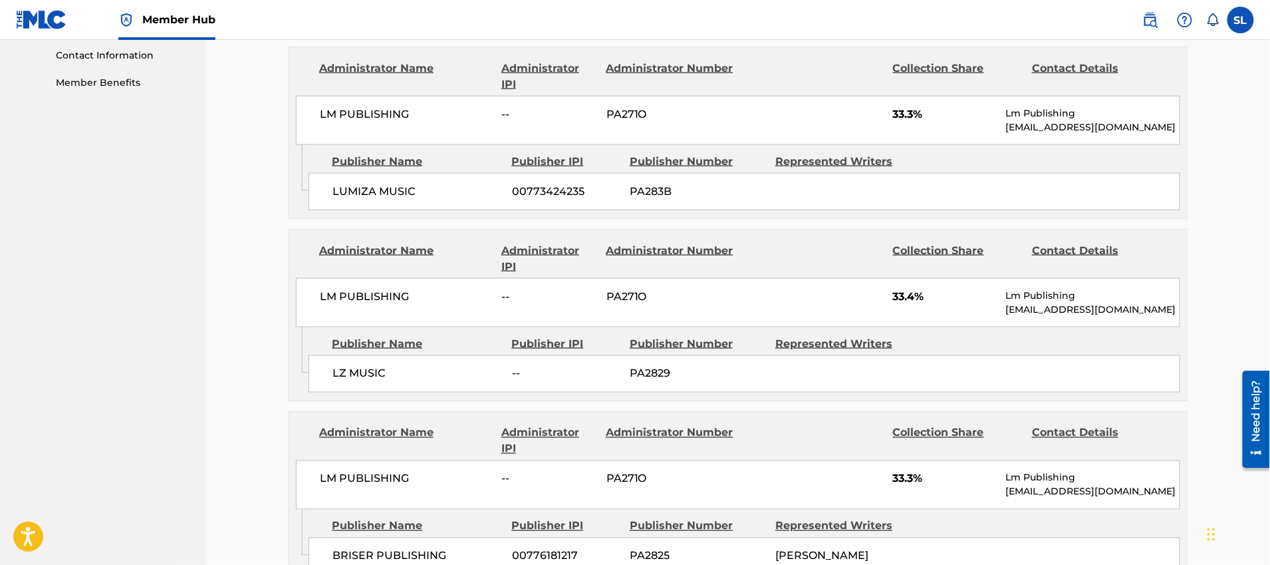
scroll to position [672, 0]
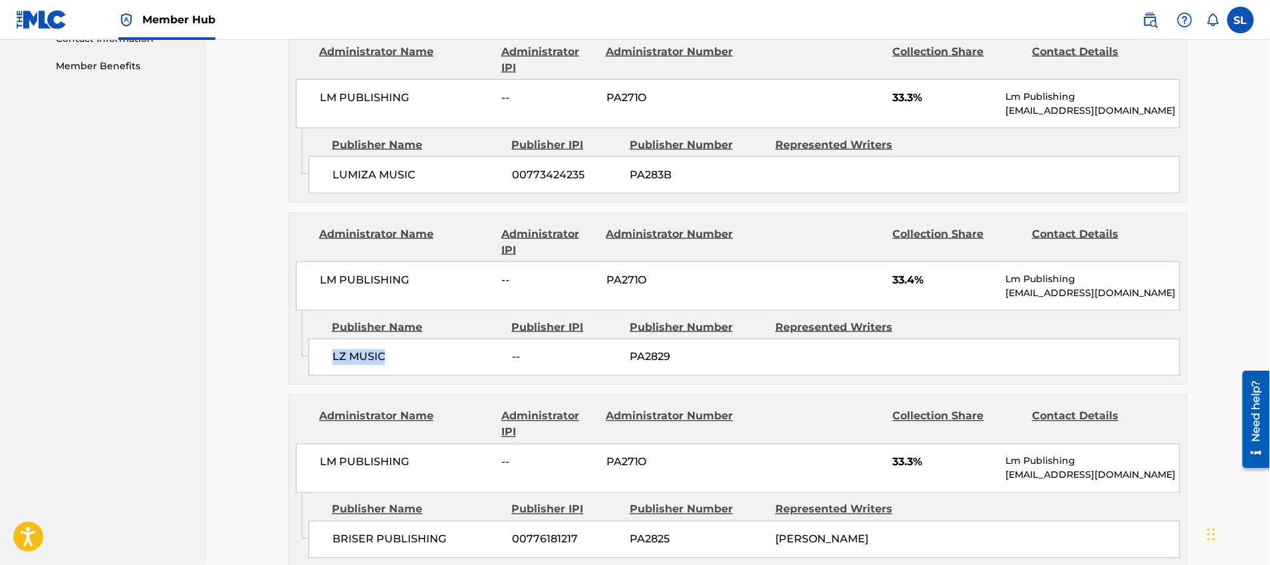
drag, startPoint x: 385, startPoint y: 354, endPoint x: 322, endPoint y: 352, distance: 63.2
click at [322, 352] on div "LZ MUSIC -- PA2829" at bounding box center [745, 356] width 872 height 37
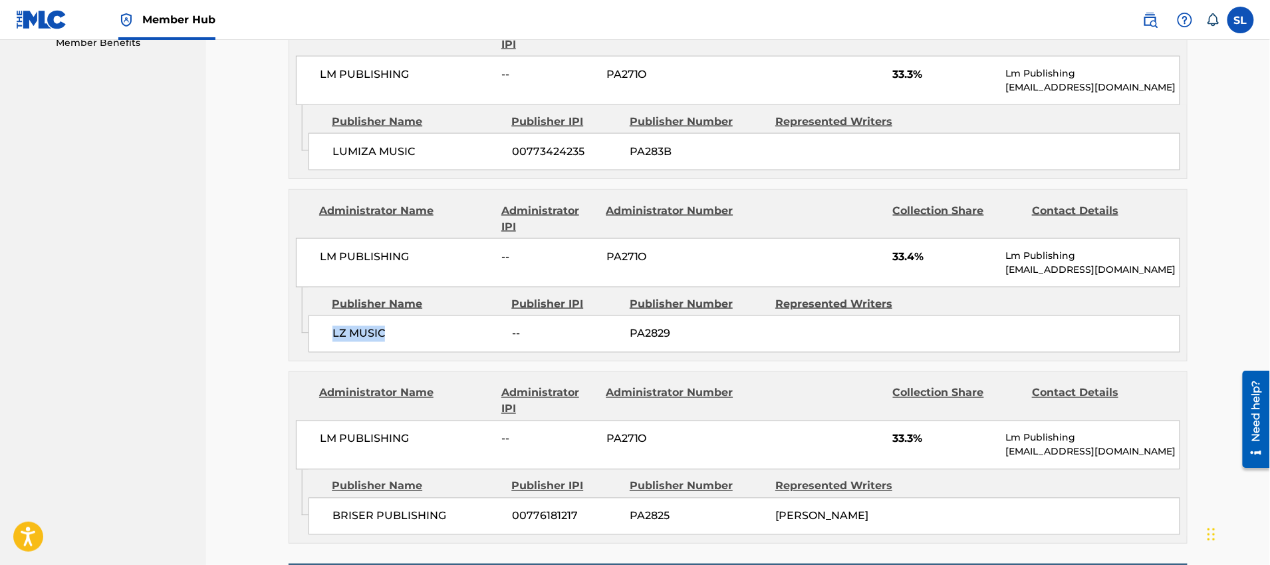
scroll to position [674, 0]
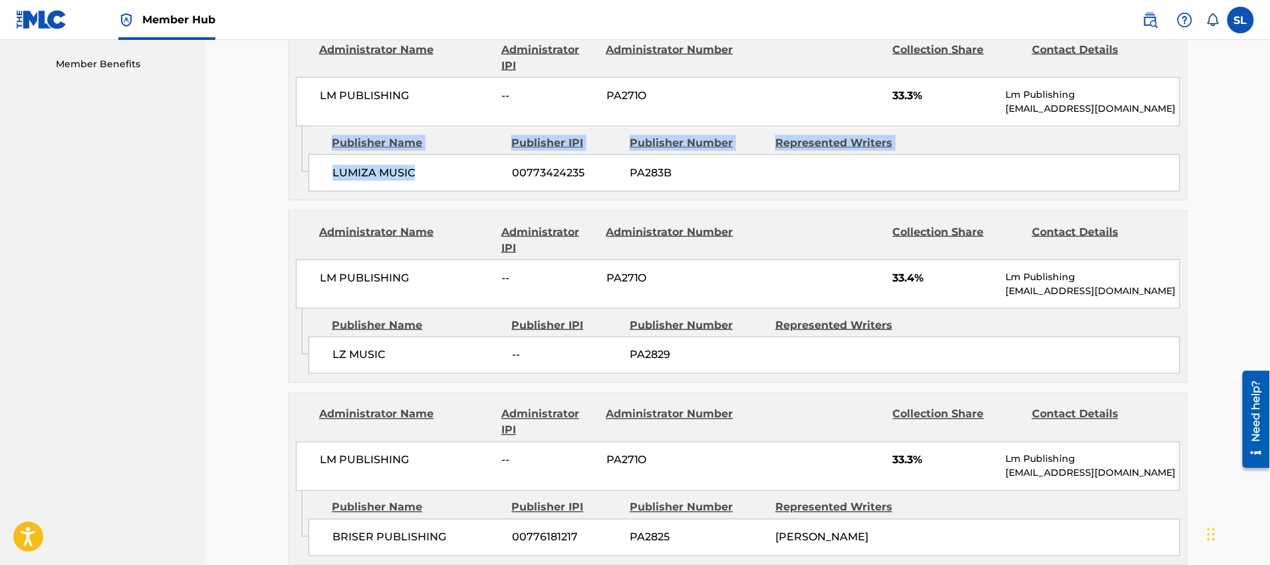
drag, startPoint x: 424, startPoint y: 173, endPoint x: 283, endPoint y: 168, distance: 140.4
click at [283, 168] on div "< Back to results Edit Last Edited: [DATE] Source: eSong QUEDATE UN RATITO Work…" at bounding box center [738, 100] width 931 height 1400
click at [444, 165] on span "LUMIZA MUSIC" at bounding box center [417, 173] width 170 height 16
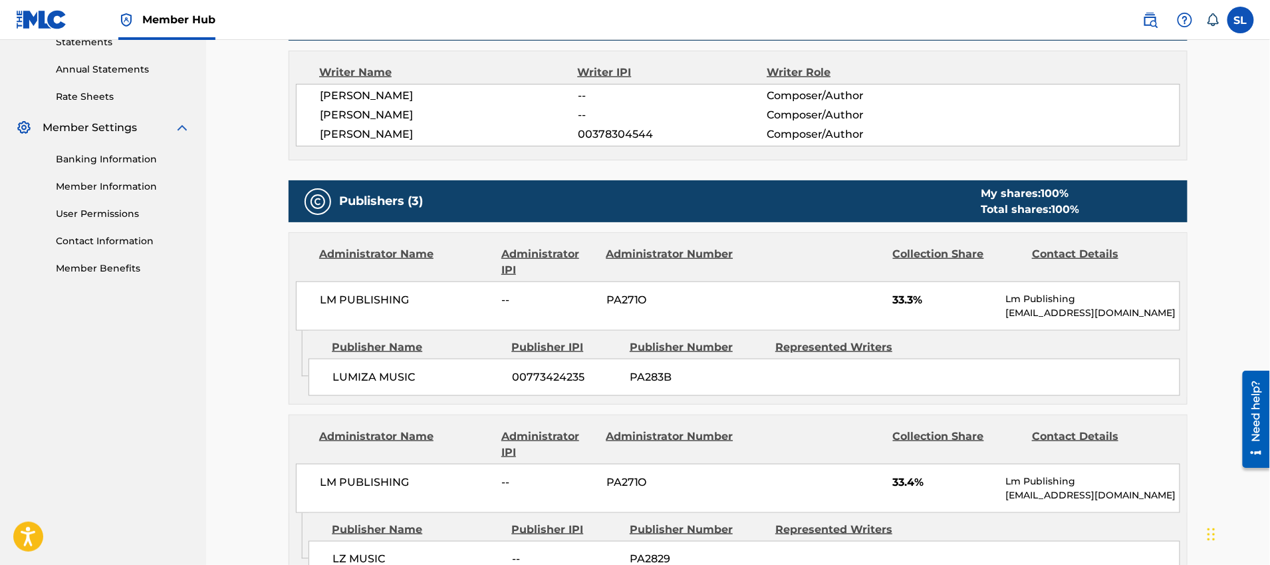
scroll to position [470, 0]
